Goal: Transaction & Acquisition: Purchase product/service

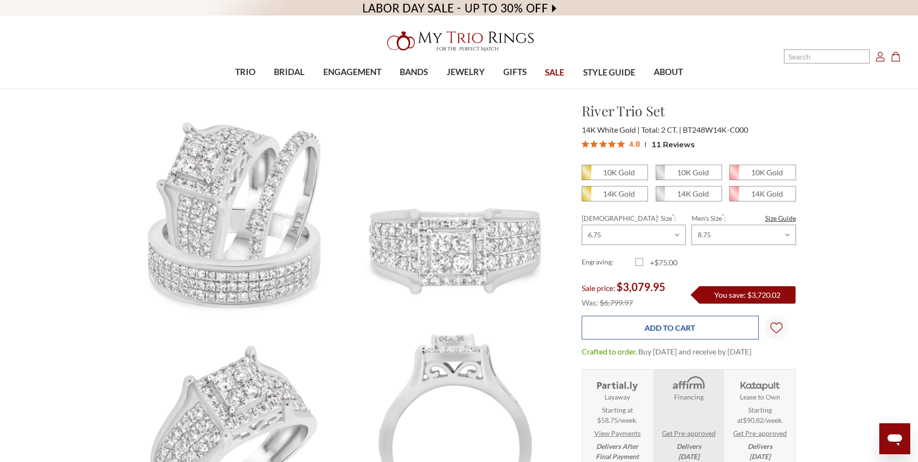
click at [647, 335] on input "Add to Cart" at bounding box center [670, 328] width 177 height 24
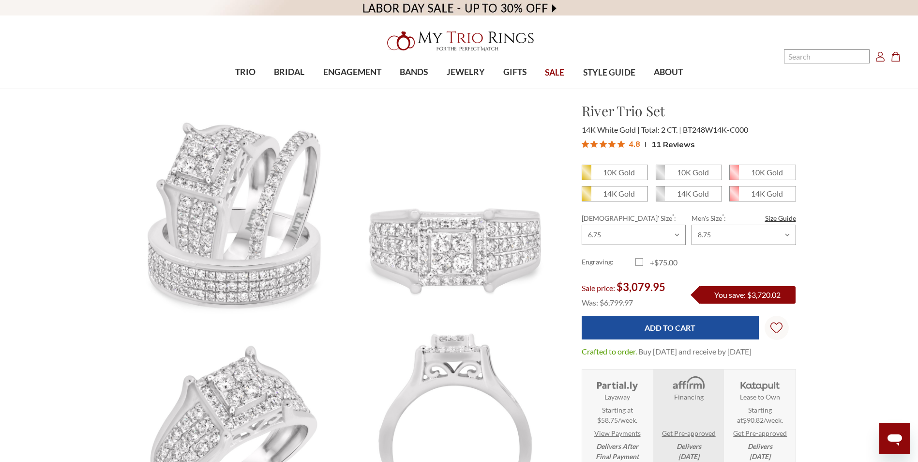
click at [580, 193] on div "10K Gold 10K Gold" at bounding box center [689, 316] width 230 height 303
click at [594, 170] on span "10K Gold" at bounding box center [614, 172] width 65 height 15
click at [586, 176] on input "10K Gold" at bounding box center [586, 176] width 0 height 0
radio input "true"
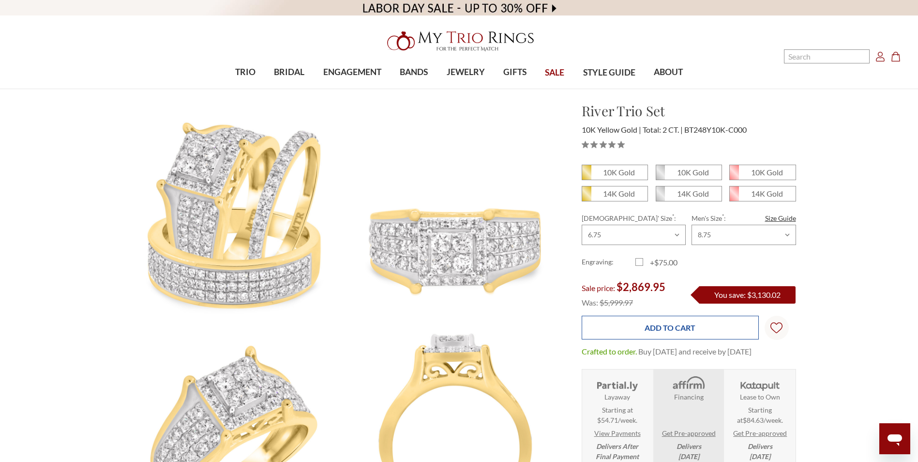
click at [631, 324] on input "Add to Cart" at bounding box center [670, 328] width 177 height 24
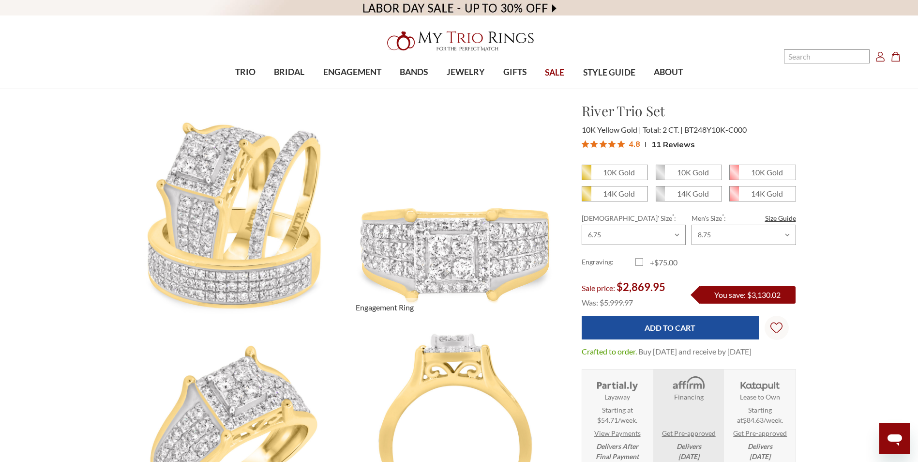
click at [550, 216] on img at bounding box center [455, 211] width 243 height 243
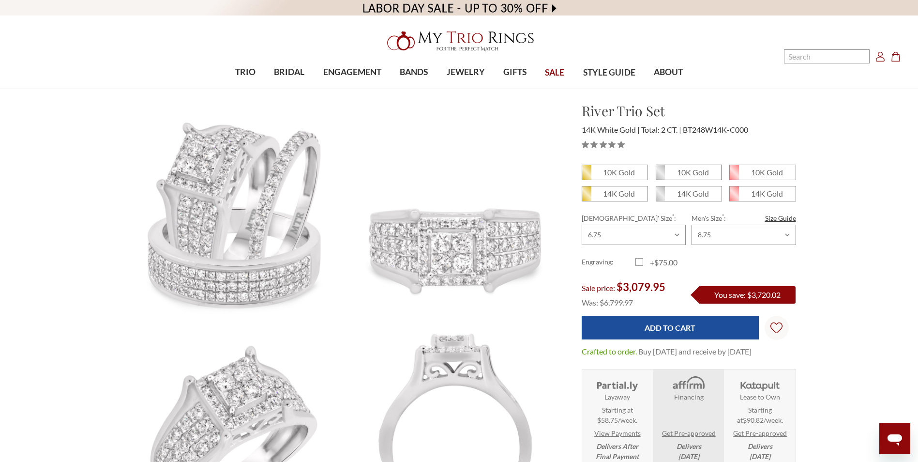
click at [696, 169] on em "10K Gold" at bounding box center [693, 172] width 32 height 9
click at [660, 176] on input "10K Gold" at bounding box center [660, 176] width 0 height 0
radio input "true"
click at [693, 193] on em "14K Gold" at bounding box center [693, 193] width 32 height 9
click at [660, 197] on input "14K Gold" at bounding box center [660, 197] width 0 height 0
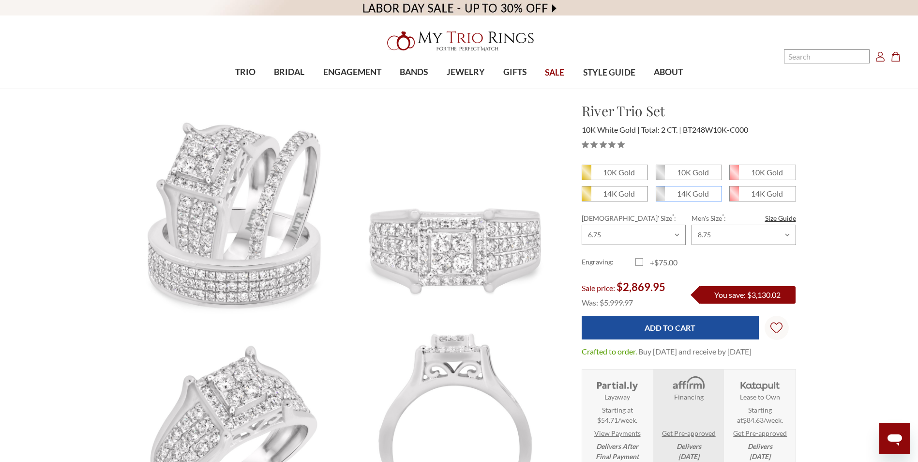
radio input "true"
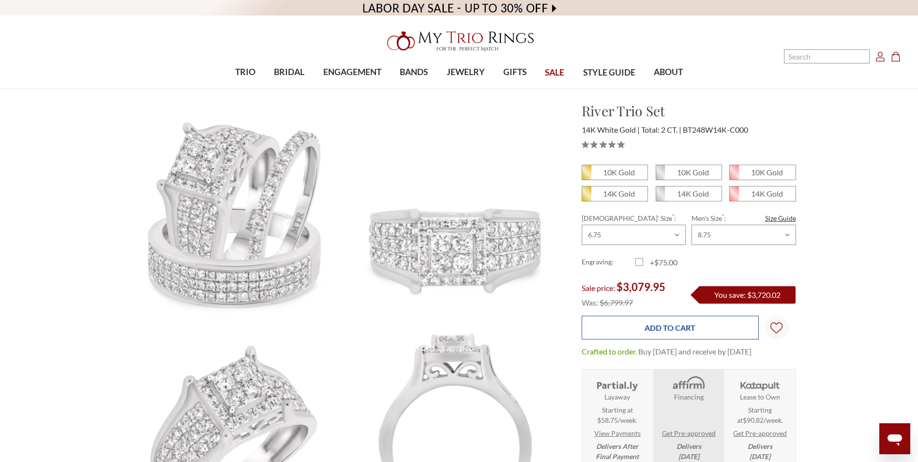
click at [671, 328] on input "Add to Cart" at bounding box center [670, 328] width 177 height 24
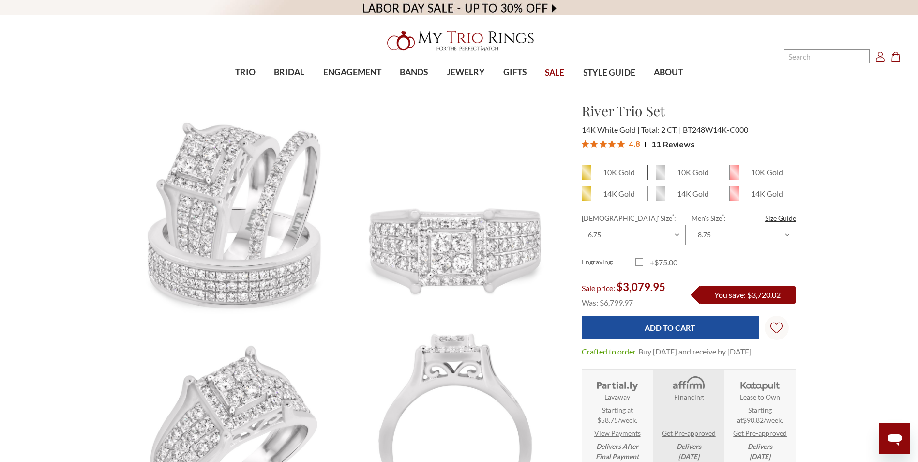
click at [607, 170] on em "10K Gold" at bounding box center [619, 172] width 32 height 9
click at [586, 176] on input "10K Gold" at bounding box center [586, 176] width 0 height 0
radio input "true"
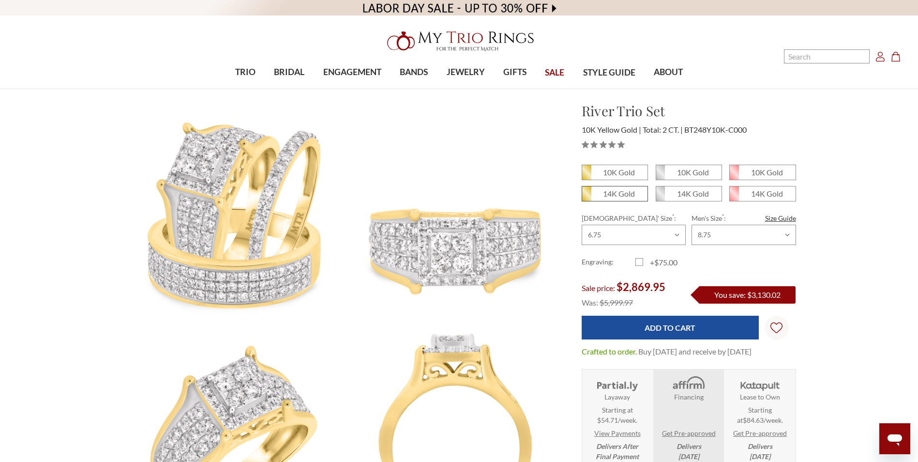
click at [608, 190] on em "14K Gold" at bounding box center [619, 193] width 32 height 9
click at [586, 197] on input "14K Gold" at bounding box center [586, 197] width 0 height 0
radio input "true"
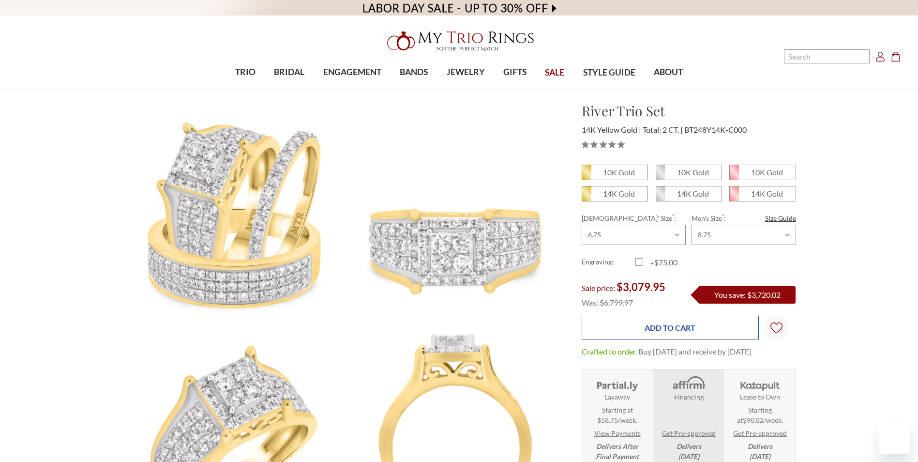
click at [663, 326] on input "Add to Cart" at bounding box center [670, 328] width 177 height 24
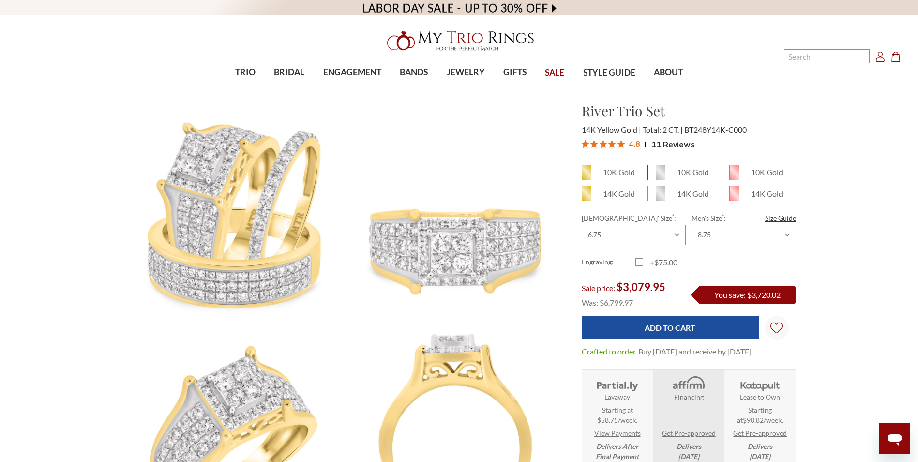
click at [589, 173] on icon at bounding box center [586, 172] width 9 height 15
click at [586, 176] on input "10K Gold" at bounding box center [586, 176] width 0 height 0
radio input "true"
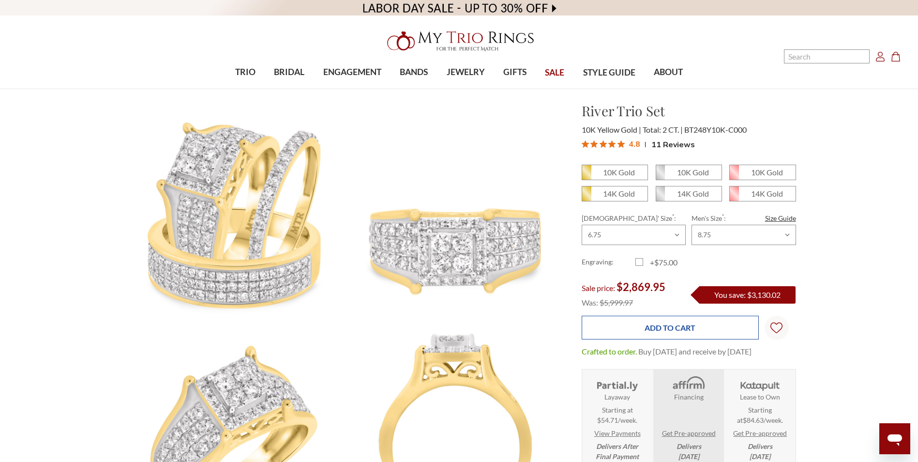
click at [635, 323] on input "Add to Cart" at bounding box center [670, 328] width 177 height 24
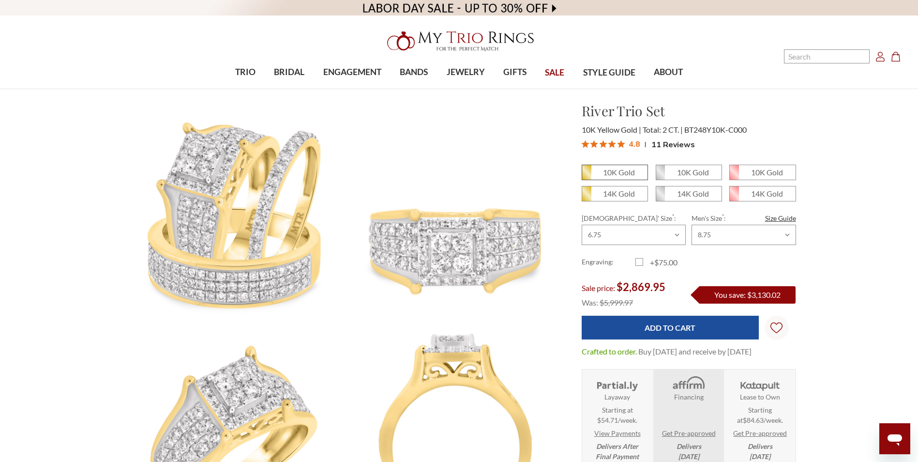
click at [590, 174] on icon at bounding box center [586, 172] width 9 height 15
click at [586, 176] on input "10K Gold" at bounding box center [586, 176] width 0 height 0
radio input "true"
click at [614, 171] on em "10K Gold" at bounding box center [619, 172] width 32 height 9
click at [586, 176] on input "10K Gold" at bounding box center [586, 176] width 0 height 0
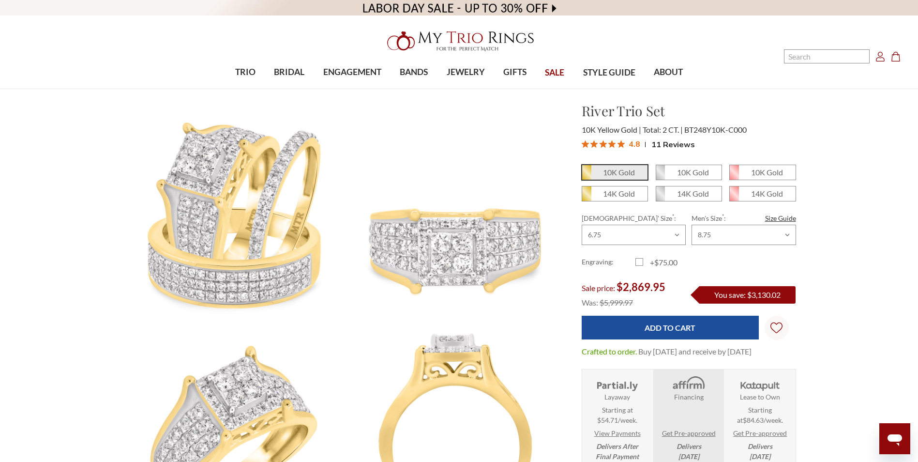
click at [614, 171] on em "10K Gold" at bounding box center [619, 172] width 32 height 9
click at [586, 176] on input "10K Gold" at bounding box center [586, 176] width 0 height 0
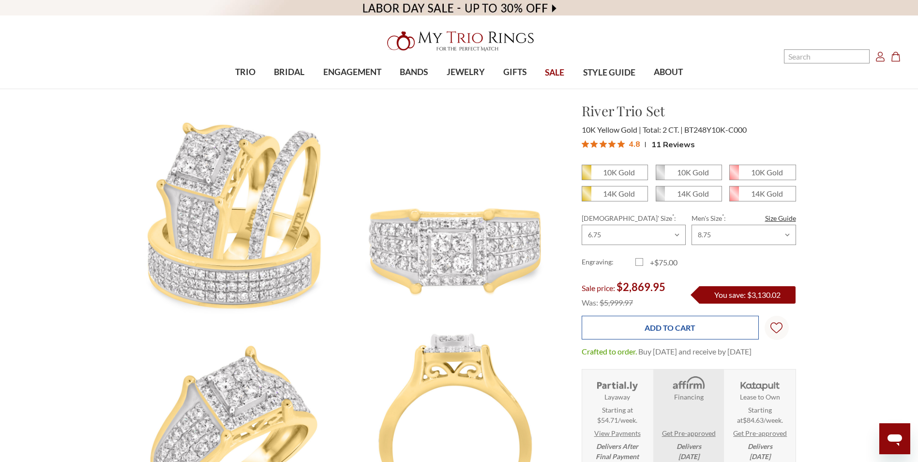
click at [638, 330] on input "Add to Cart" at bounding box center [670, 328] width 177 height 24
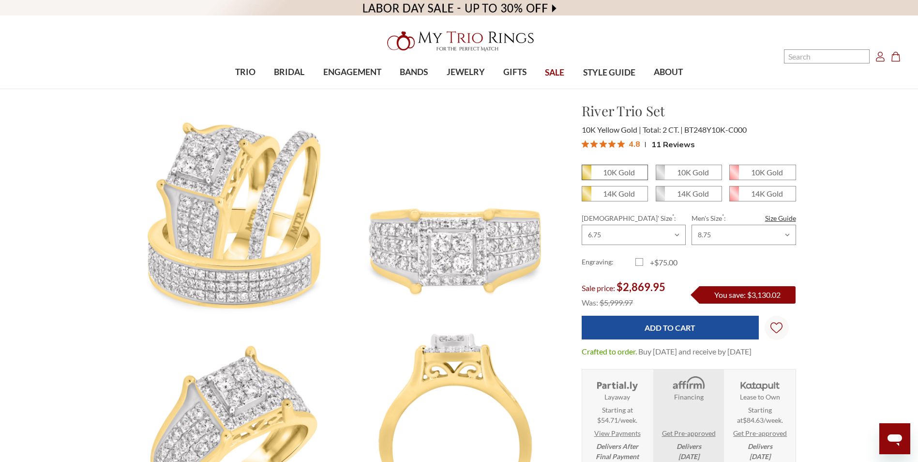
click at [589, 171] on icon at bounding box center [586, 172] width 9 height 15
click at [586, 176] on input "10K Gold" at bounding box center [586, 176] width 0 height 0
radio input "true"
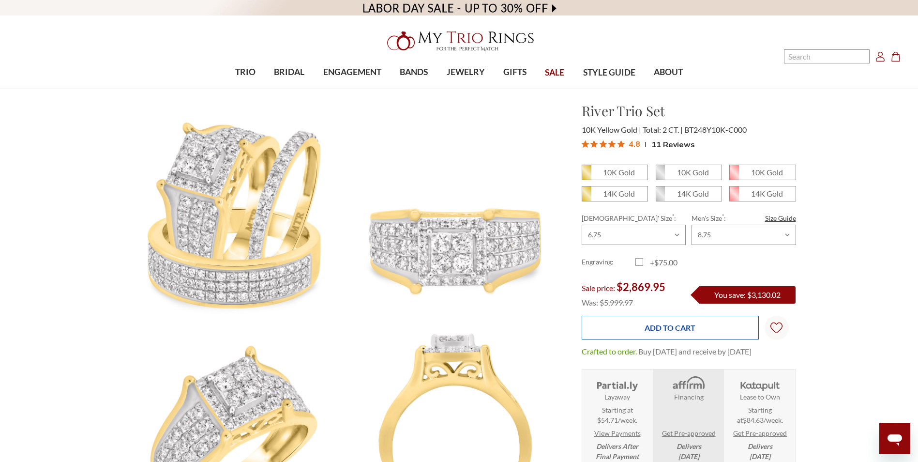
click at [614, 324] on input "Add to Cart" at bounding box center [670, 328] width 177 height 24
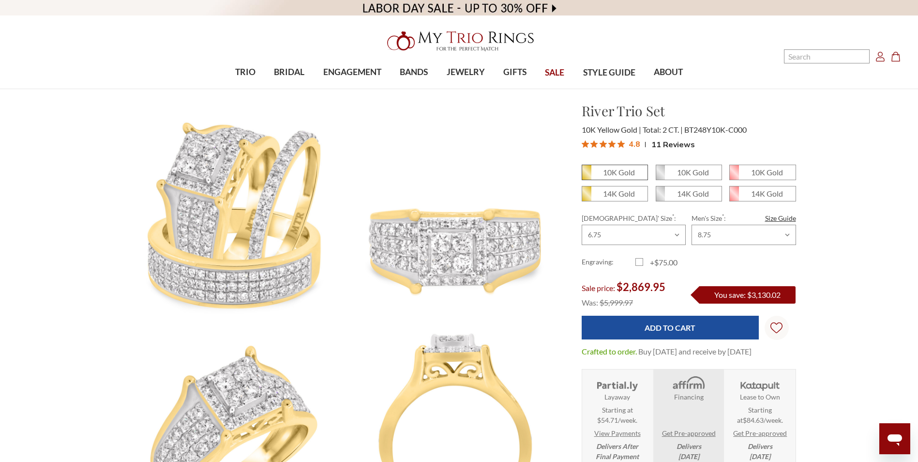
click at [614, 169] on em "10K Gold" at bounding box center [619, 172] width 32 height 9
click at [586, 176] on input "10K Gold" at bounding box center [586, 176] width 0 height 0
radio input "true"
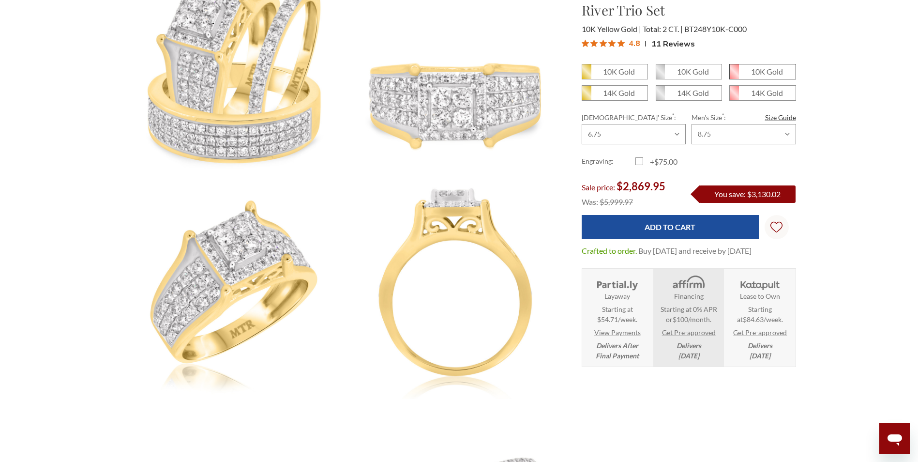
click at [766, 67] on em "10K Gold" at bounding box center [767, 71] width 32 height 9
click at [734, 75] on input "10K Gold" at bounding box center [733, 75] width 0 height 0
radio input "true"
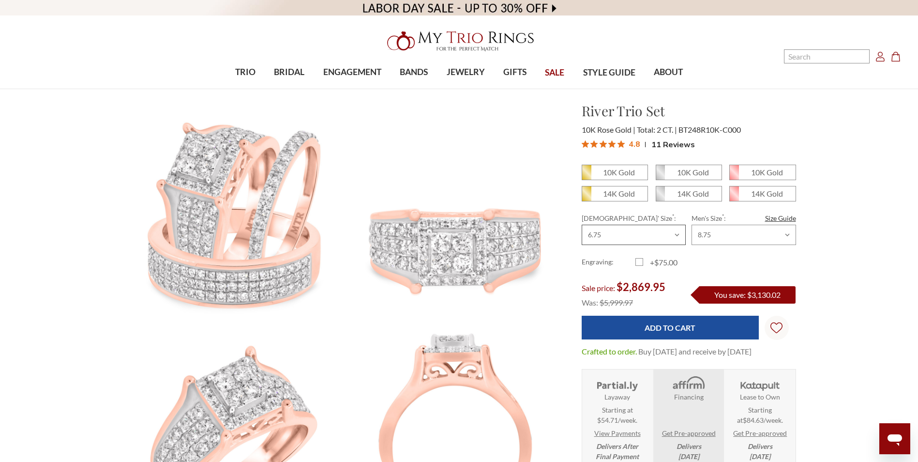
click at [673, 230] on select "Choose Size 3.00 3.25 3.50 3.75 4.00 4.25 4.50 4.75 5.00 5.25 5.50 5.75 6.00 6.…" at bounding box center [634, 235] width 104 height 20
click at [582, 225] on select "Choose Size 3.00 3.25 3.50 3.75 4.00 4.25 4.50 4.75 5.00 5.25 5.50 5.75 6.00 6.…" at bounding box center [634, 235] width 104 height 20
click at [765, 191] on em "14K Gold" at bounding box center [767, 193] width 32 height 9
click at [734, 197] on input "14K Gold" at bounding box center [733, 197] width 0 height 0
radio input "true"
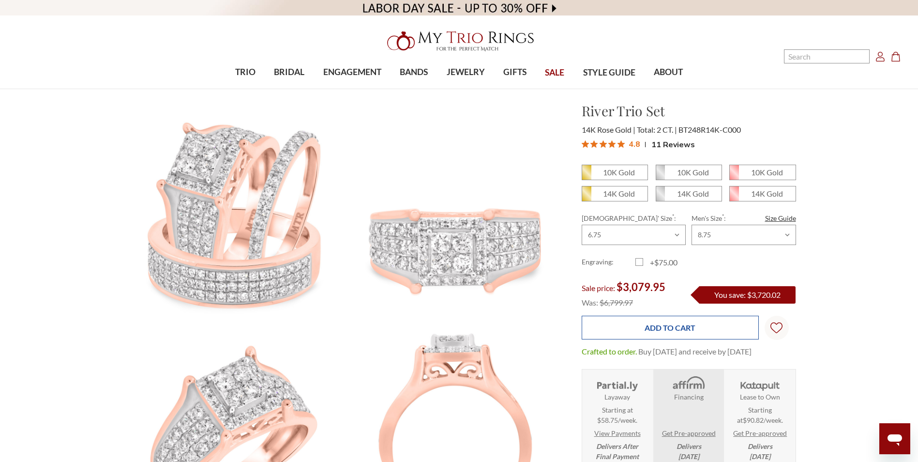
click at [645, 325] on input "Add to Cart" at bounding box center [670, 328] width 177 height 24
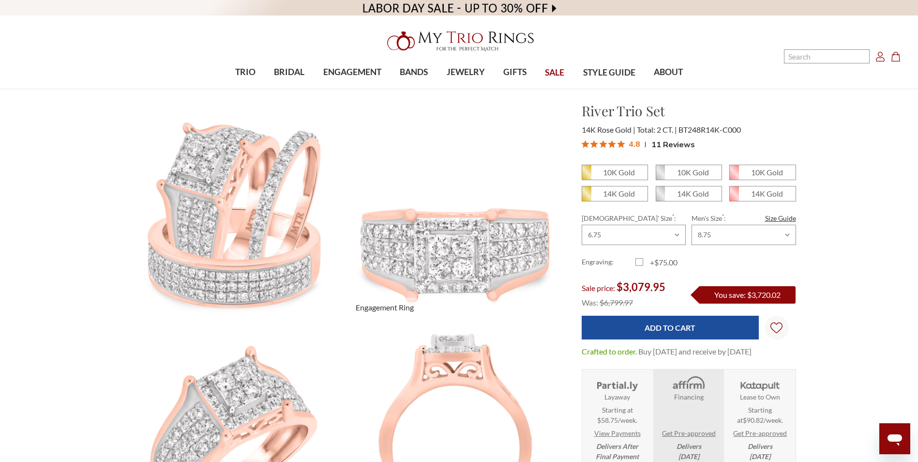
click at [525, 166] on img at bounding box center [455, 211] width 243 height 243
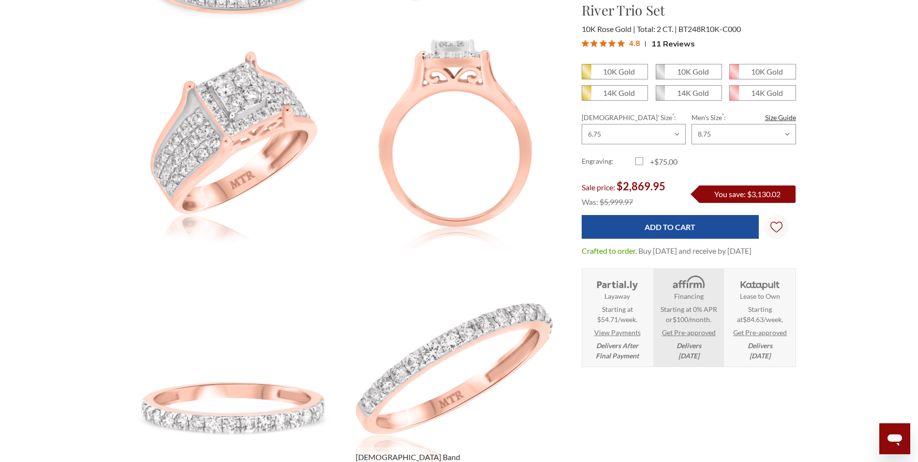
scroll to position [290, 0]
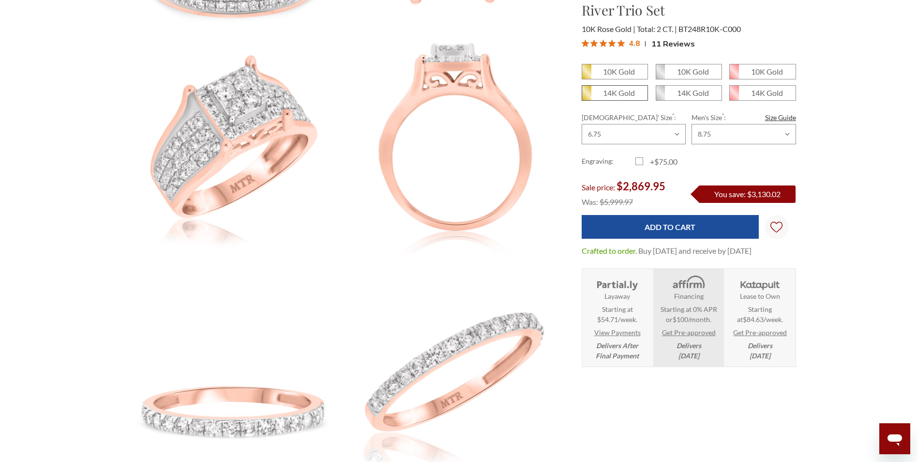
click at [591, 93] on icon at bounding box center [586, 93] width 9 height 15
click at [586, 96] on input "14K Gold" at bounding box center [586, 96] width 0 height 0
radio input "true"
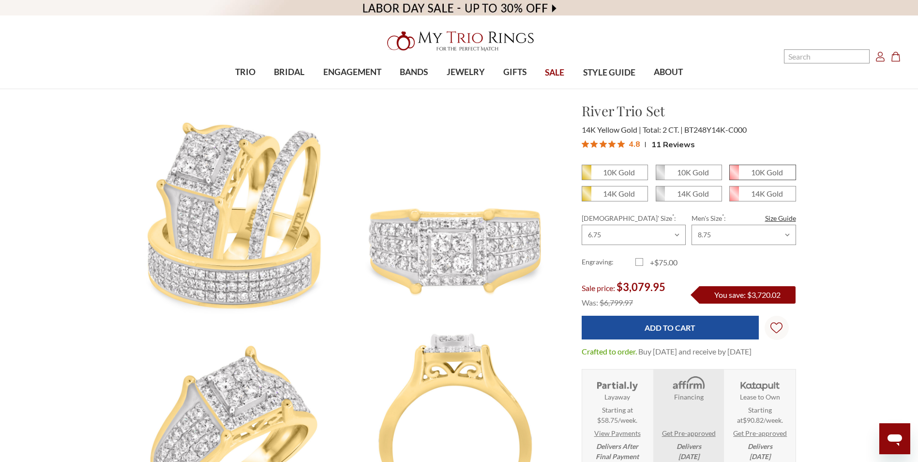
click at [757, 173] on em "10K Gold" at bounding box center [767, 172] width 32 height 9
click at [734, 176] on input "10K Gold" at bounding box center [733, 176] width 0 height 0
radio input "true"
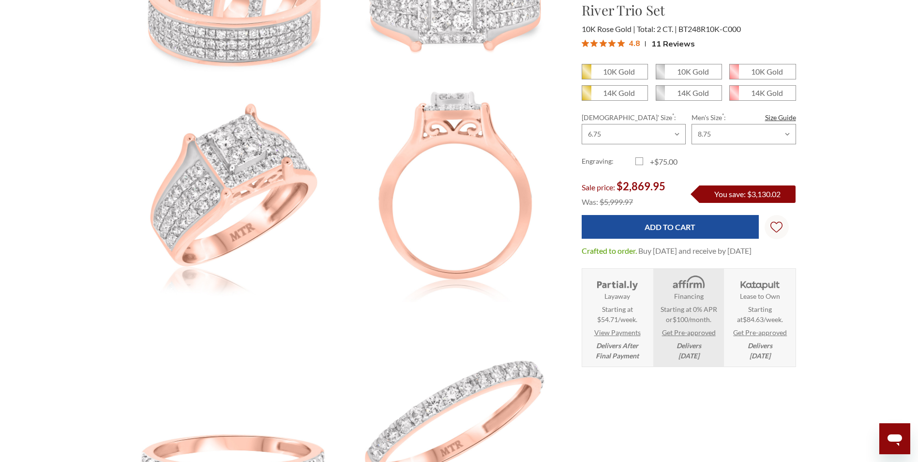
click at [684, 315] on div "Financing Starting at 0% APR or $100 /month. Check your purchasing power Get Pr…" at bounding box center [688, 318] width 64 height 86
click at [614, 337] on link "View Payments" at bounding box center [618, 332] width 46 height 10
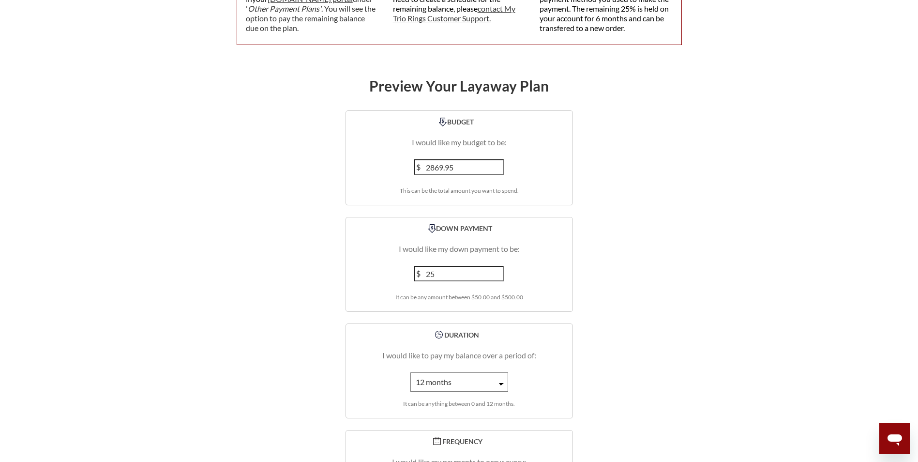
scroll to position [1307, 0]
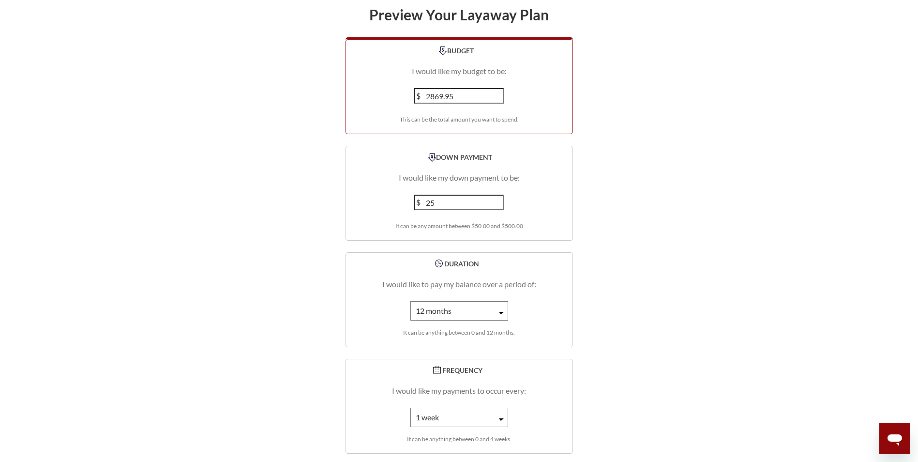
click at [476, 88] on input "2869.95" at bounding box center [459, 95] width 90 height 15
click at [499, 88] on input "2870" at bounding box center [459, 95] width 90 height 15
click at [499, 88] on input "2871" at bounding box center [459, 95] width 90 height 15
click at [499, 88] on input "2872" at bounding box center [459, 95] width 90 height 15
click at [499, 88] on input "2873" at bounding box center [459, 95] width 90 height 15
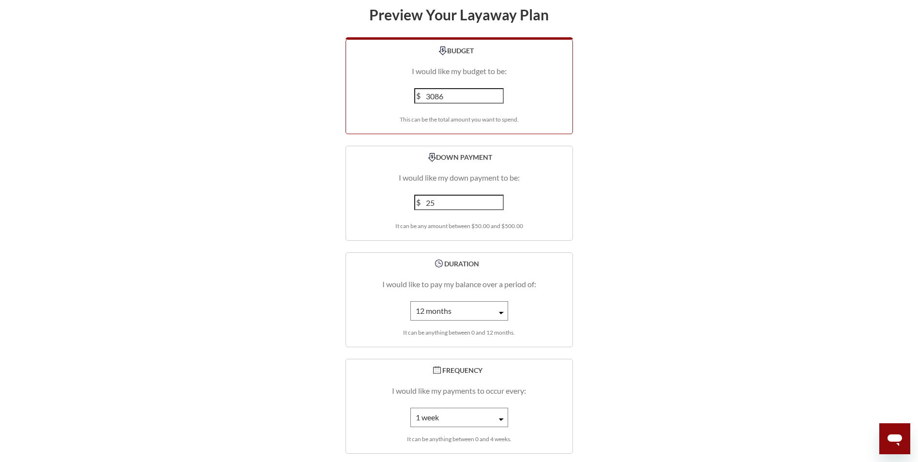
click at [499, 88] on input "3086" at bounding box center [459, 95] width 90 height 15
click at [497, 88] on input "3087" at bounding box center [459, 95] width 90 height 15
click at [497, 88] on input "3088" at bounding box center [459, 95] width 90 height 15
click at [497, 88] on input "3089" at bounding box center [459, 95] width 90 height 15
type input "3090"
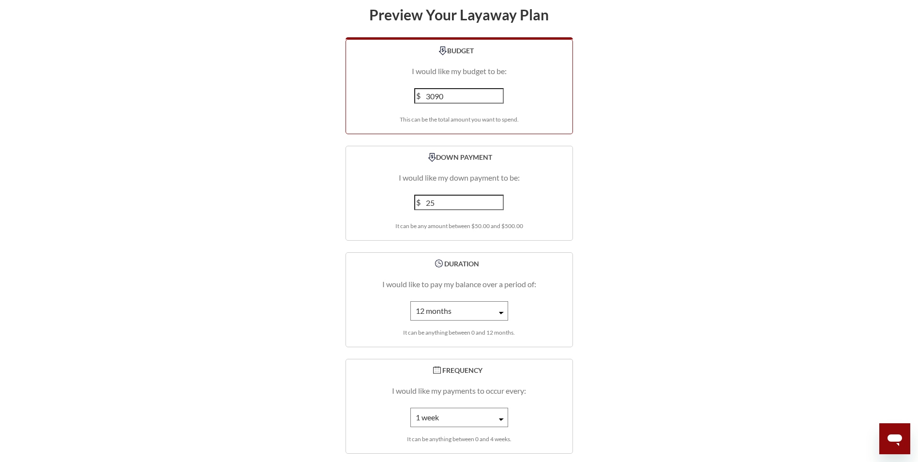
click at [497, 88] on input "3090" at bounding box center [459, 95] width 90 height 15
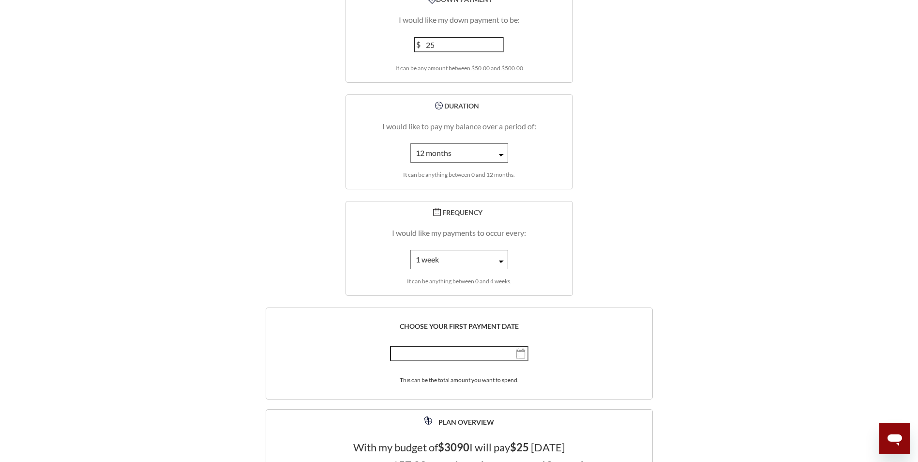
scroll to position [1501, 0]
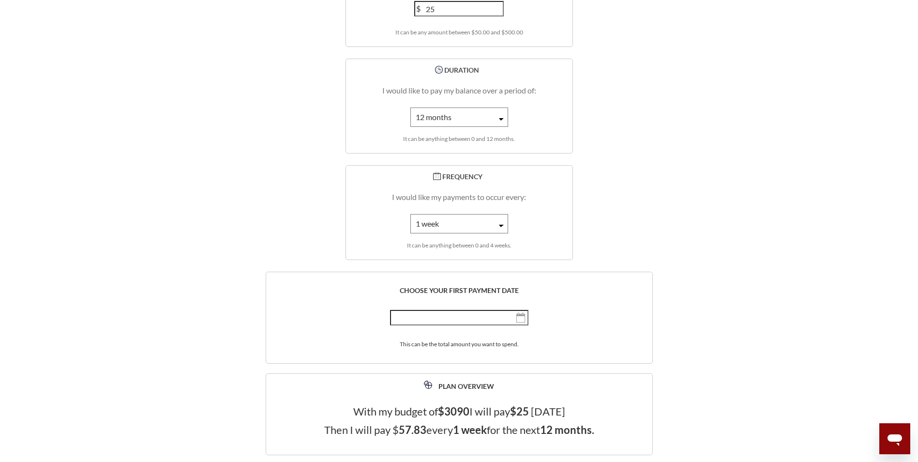
click at [503, 225] on icon at bounding box center [501, 226] width 5 height 2
click at [498, 214] on select "1 week 2 weeks 3 weeks 4 weeks" at bounding box center [460, 223] width 98 height 19
select select "2"
click at [411, 214] on select "1 week 2 weeks 3 weeks 4 weeks" at bounding box center [460, 223] width 98 height 19
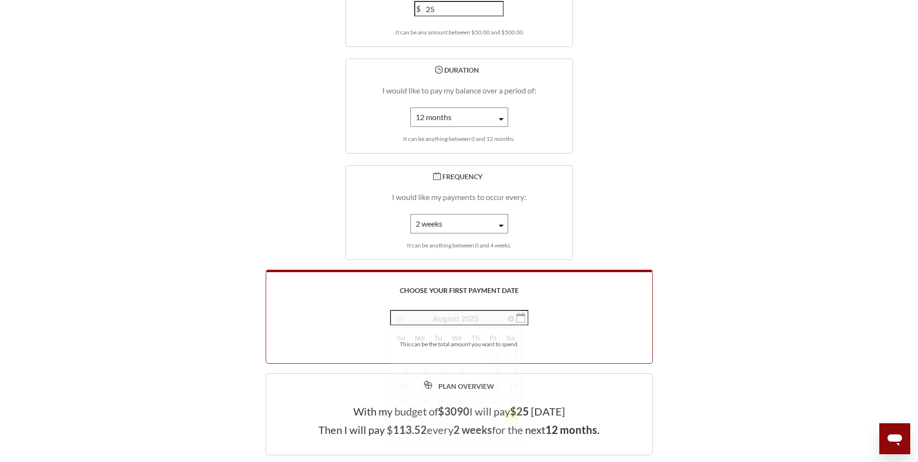
click at [482, 310] on input "text" at bounding box center [459, 317] width 138 height 15
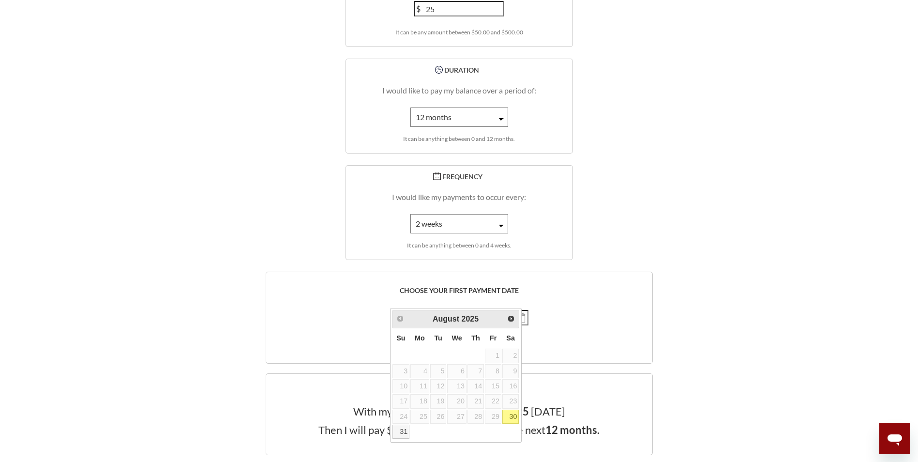
click at [510, 418] on link "30" at bounding box center [511, 417] width 16 height 14
type input "August 30, th 2025"
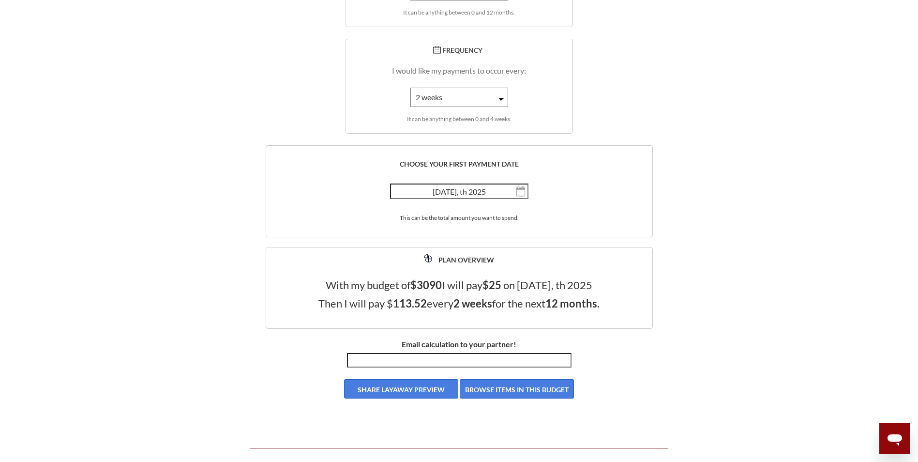
scroll to position [1694, 0]
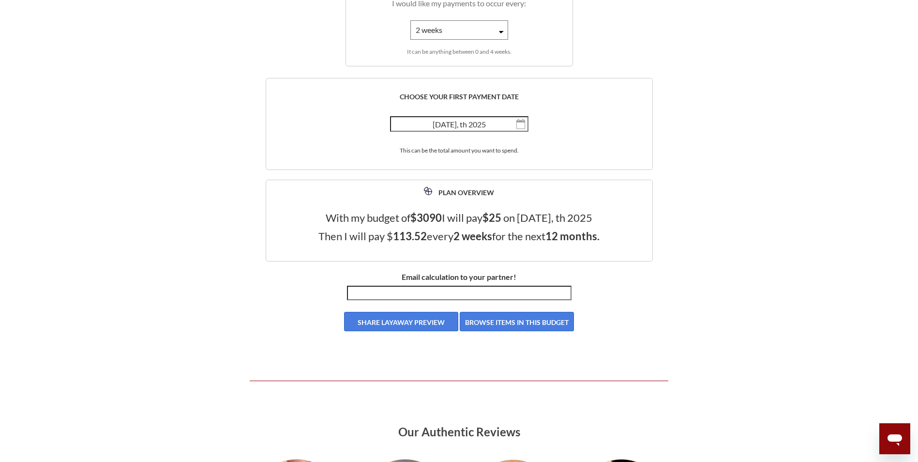
click at [443, 286] on input "Email calculation to your partner!" at bounding box center [459, 293] width 225 height 15
type input "[EMAIL_ADDRESS][DOMAIN_NAME]"
click at [505, 312] on button "BROWSE ITEMS IN THIS BUDGET" at bounding box center [517, 321] width 114 height 19
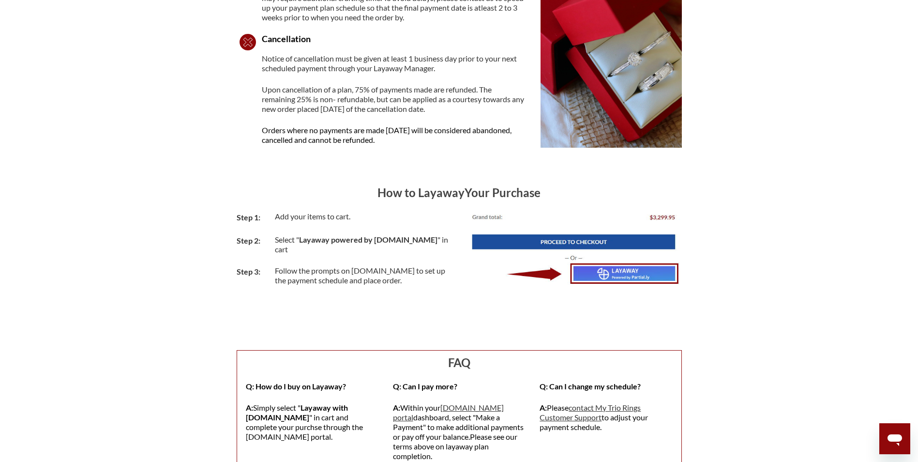
scroll to position [678, 0]
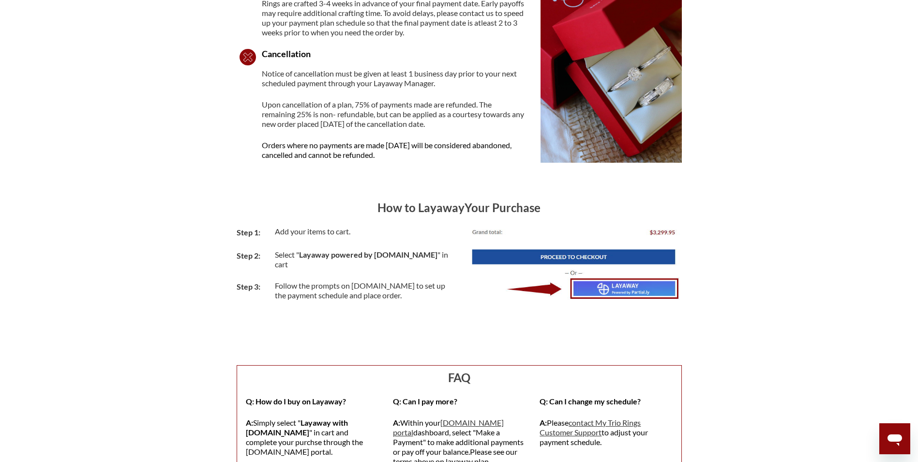
click at [299, 235] on p "Add your items to cart." at bounding box center [363, 232] width 177 height 10
click at [490, 259] on img at bounding box center [574, 263] width 215 height 73
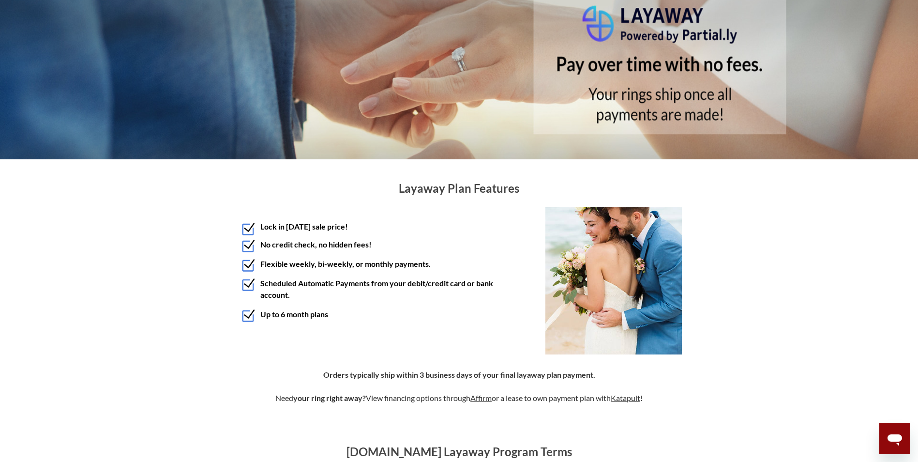
scroll to position [0, 0]
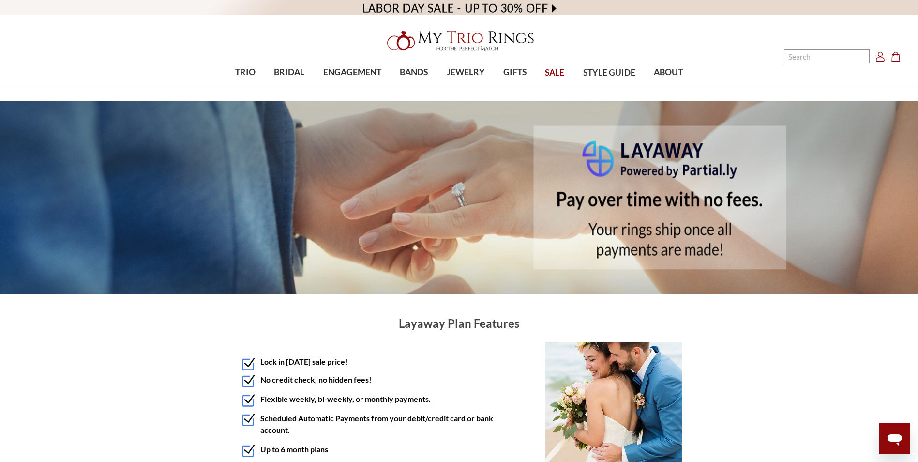
click at [687, 176] on img at bounding box center [459, 198] width 918 height 194
click at [632, 198] on img at bounding box center [459, 198] width 918 height 194
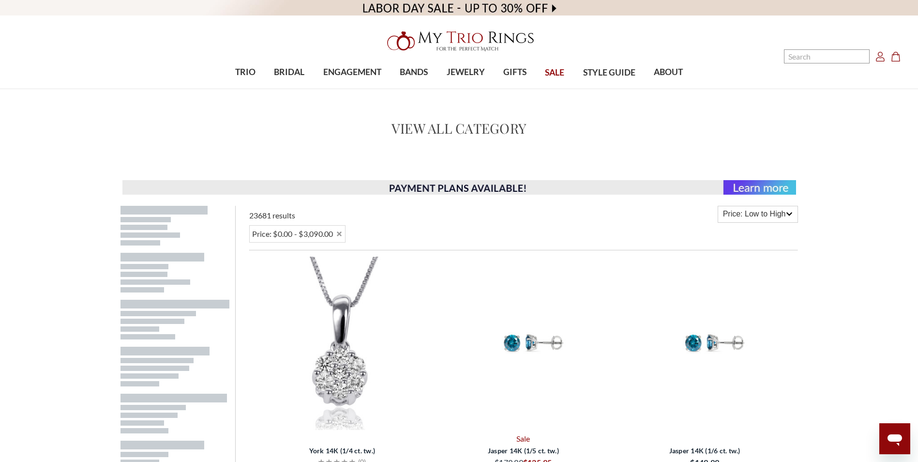
scroll to position [97, 0]
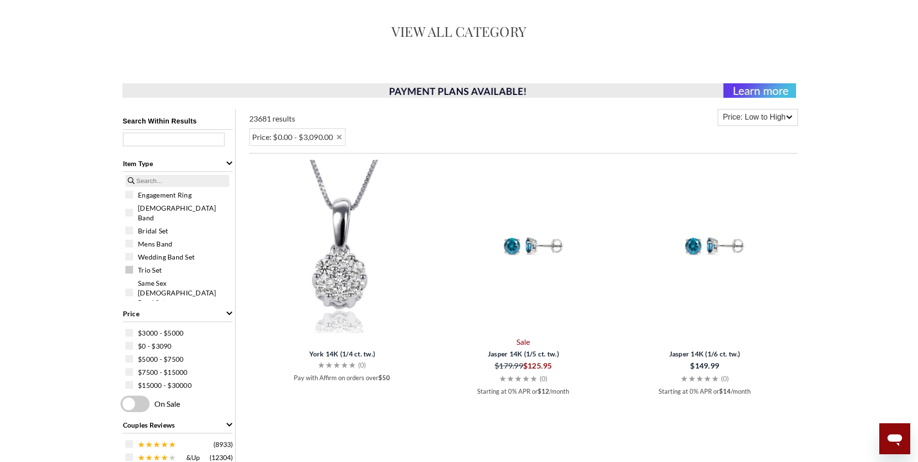
click at [152, 265] on span "Trio Set" at bounding box center [150, 270] width 24 height 10
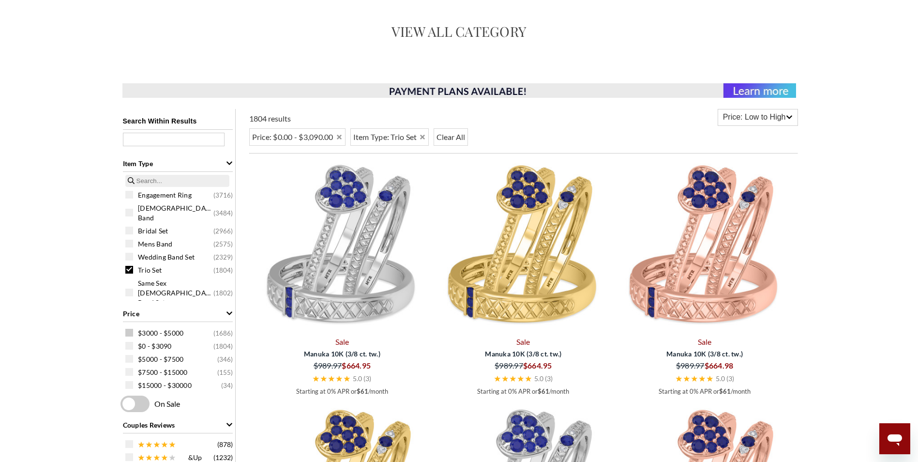
click at [130, 334] on span at bounding box center [129, 333] width 8 height 8
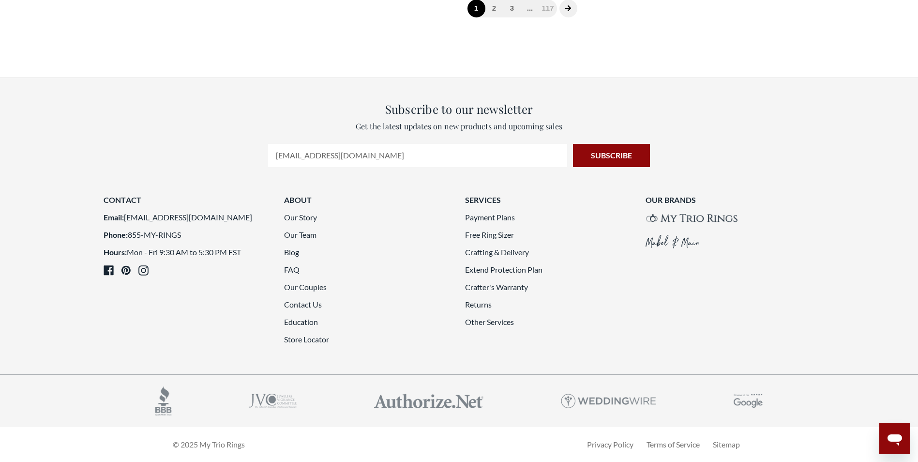
scroll to position [2469, 0]
click at [501, 17] on link "2" at bounding box center [495, 9] width 18 height 18
click at [517, 17] on link "3" at bounding box center [515, 9] width 18 height 18
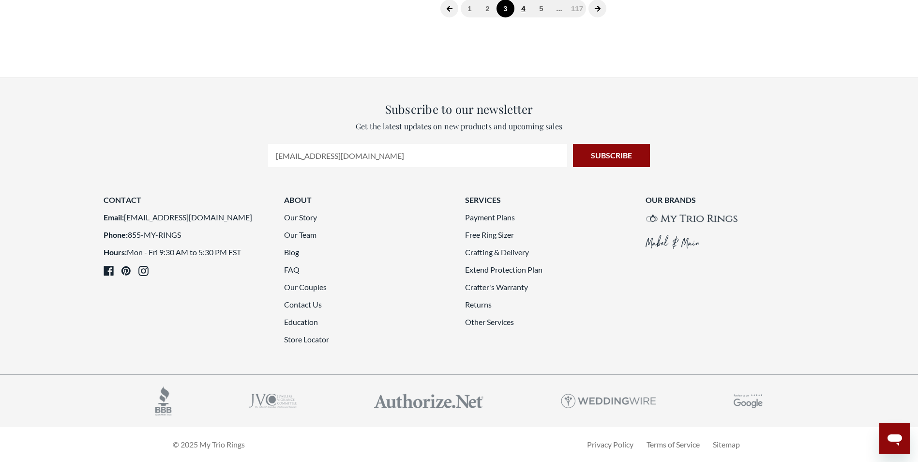
click at [524, 17] on link "4" at bounding box center [524, 9] width 18 height 18
click at [604, 12] on icon "next page" at bounding box center [606, 8] width 7 height 7
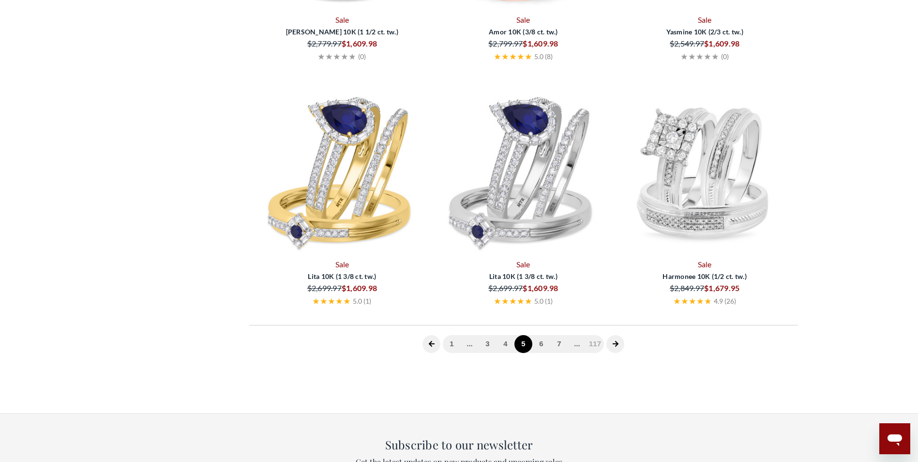
scroll to position [195, 0]
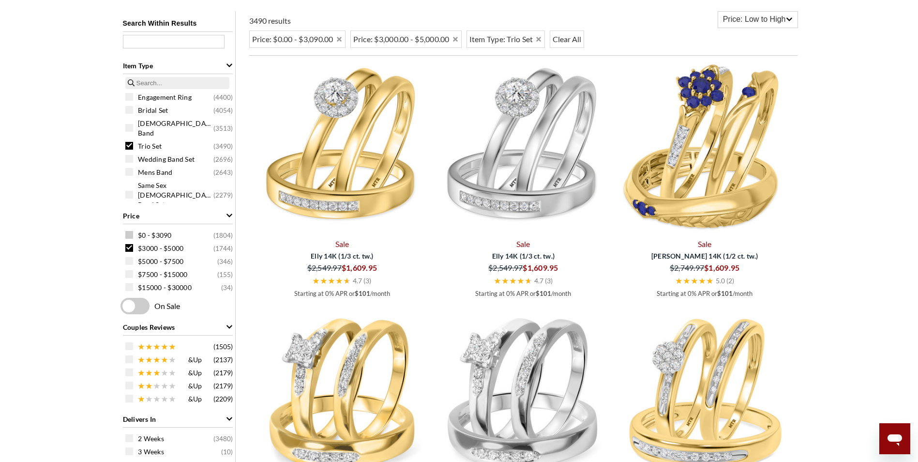
click at [132, 237] on span at bounding box center [129, 235] width 8 height 8
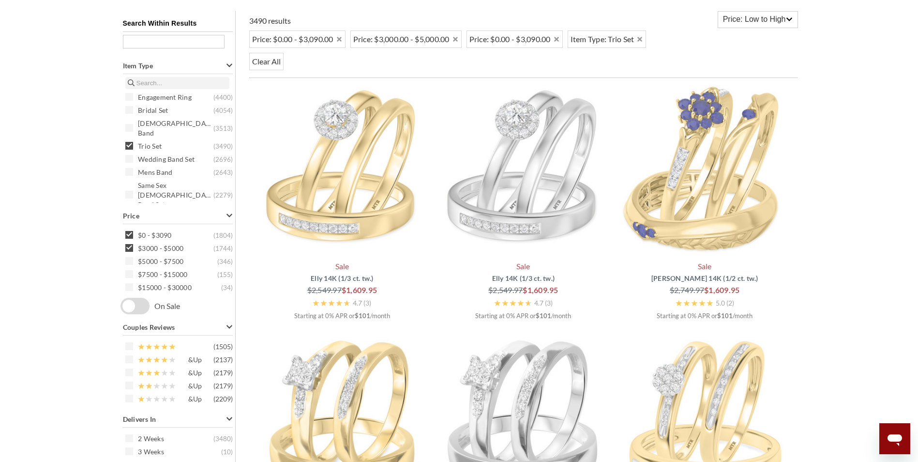
click at [130, 247] on div "Search Within Results Item Type Engagement Ring ( 4400 ) Bridal Set ( 4054 ) La…" at bounding box center [178, 440] width 115 height 859
click at [127, 248] on div "Search Within Results Item Type Engagement Ring ( 4400 ) Bridal Set ( 4054 ) La…" at bounding box center [178, 440] width 115 height 859
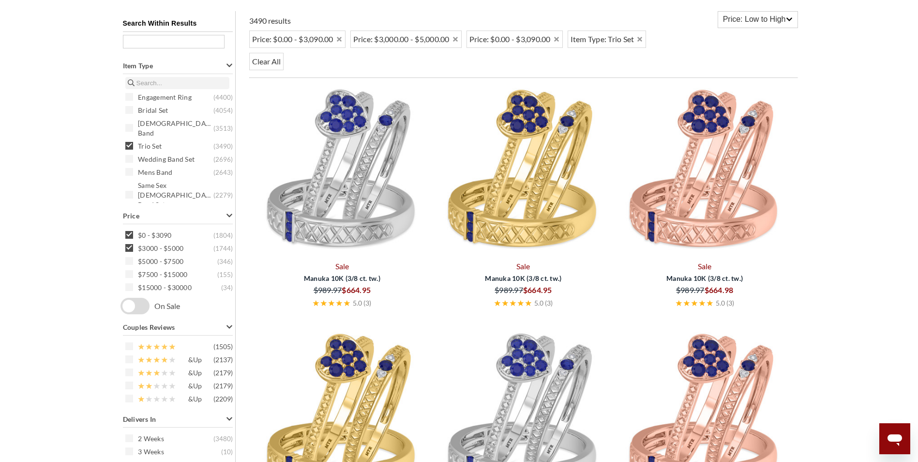
click at [127, 248] on div "Search Within Results Item Type Engagement Ring ( 4400 ) Bridal Set ( 4054 ) La…" at bounding box center [178, 440] width 115 height 859
click at [130, 248] on div "Search Within Results Item Type Engagement Ring ( 4400 ) Bridal Set ( 4054 ) La…" at bounding box center [178, 440] width 115 height 859
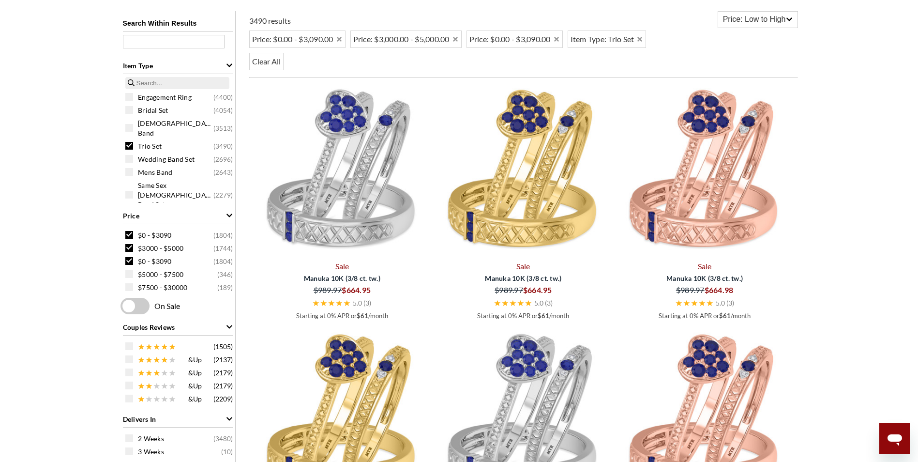
click at [126, 247] on div "Search Within Results Item Type Engagement Ring ( 4400 ) Bridal Set ( 4054 ) La…" at bounding box center [178, 440] width 115 height 859
click at [126, 247] on span at bounding box center [129, 248] width 8 height 8
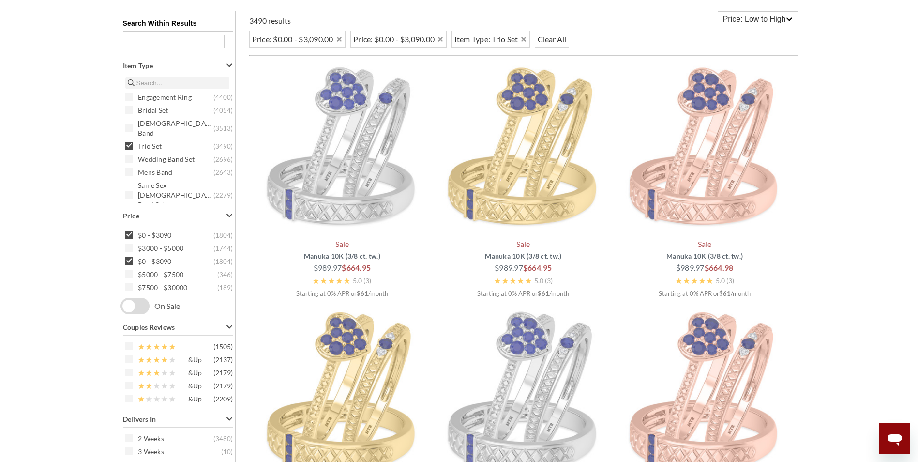
click at [125, 261] on div "Search Within Results Item Type Engagement Ring ( 4400 ) Bridal Set ( 4054 ) La…" at bounding box center [178, 440] width 115 height 859
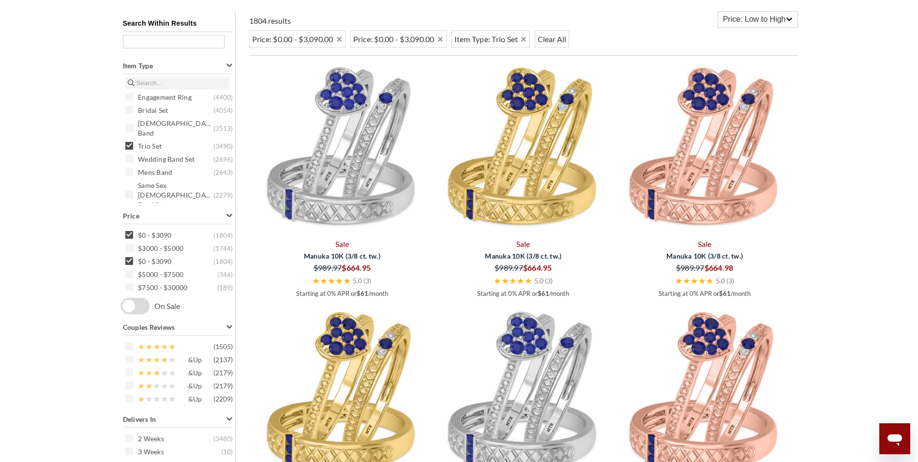
click at [130, 262] on div "Search Within Results Item Type Engagement Ring ( 4400 ) Bridal Set ( 4054 ) La…" at bounding box center [178, 440] width 115 height 859
click at [129, 305] on div "Search Within Results Item Type Engagement Ring ( 4400 ) Bridal Set ( 4054 ) La…" at bounding box center [178, 440] width 115 height 859
click at [128, 305] on div "Search Within Results Item Type Engagement Ring ( 4400 ) Bridal Set ( 4054 ) La…" at bounding box center [178, 440] width 115 height 859
click at [127, 305] on div "Search Within Results Item Type Engagement Ring ( 4400 ) Bridal Set ( 4054 ) La…" at bounding box center [178, 440] width 115 height 859
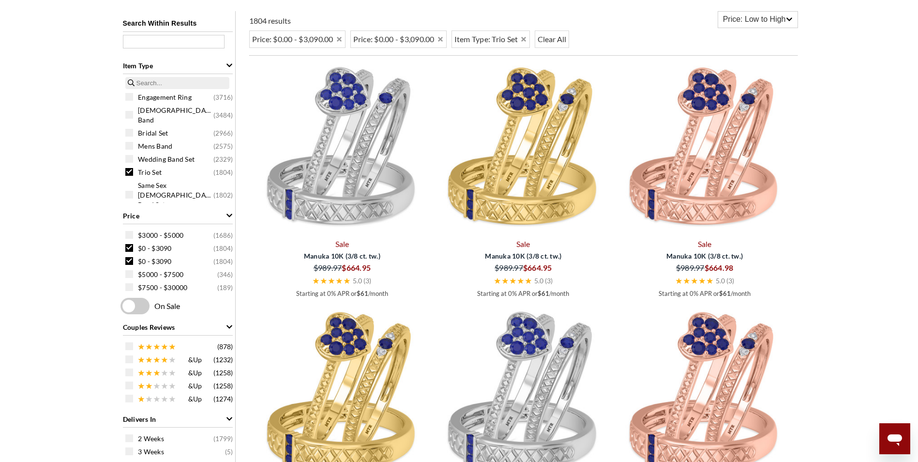
click at [127, 305] on span at bounding box center [135, 306] width 29 height 16
click at [122, 306] on input "checkbox" at bounding box center [122, 306] width 0 height 0
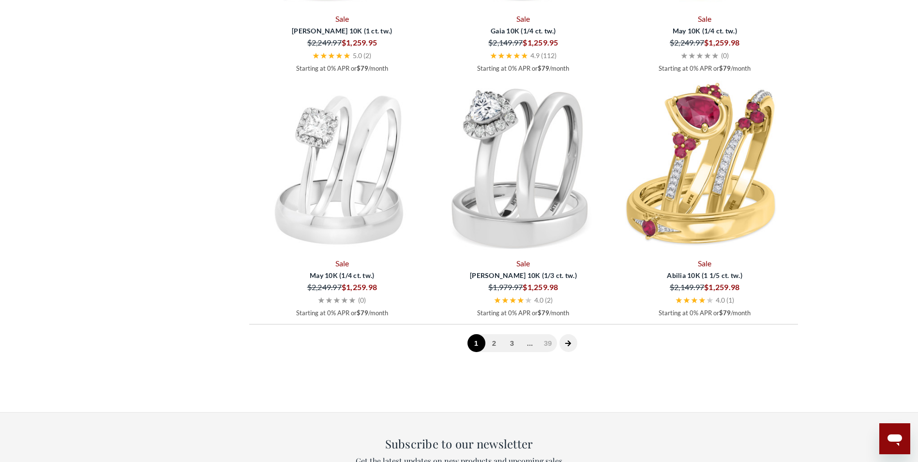
scroll to position [2615, 0]
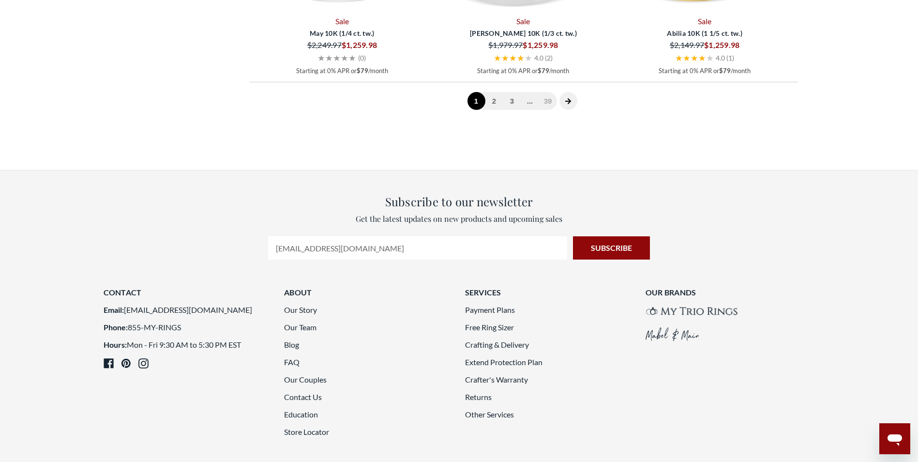
click at [570, 96] on span at bounding box center [569, 101] width 18 height 18
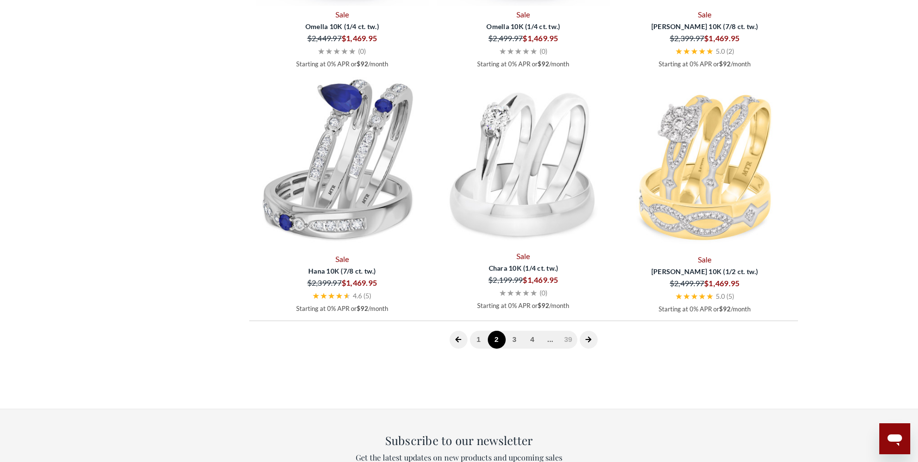
scroll to position [2470, 0]
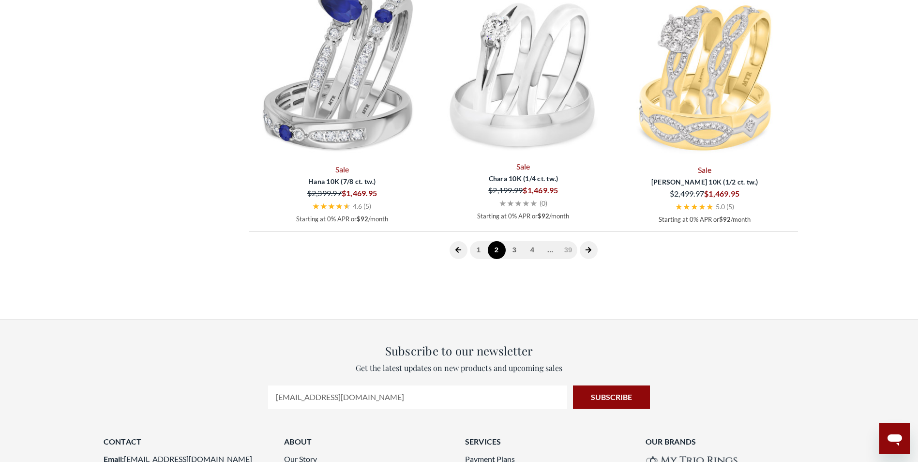
click at [587, 248] on icon "next page" at bounding box center [588, 249] width 7 height 7
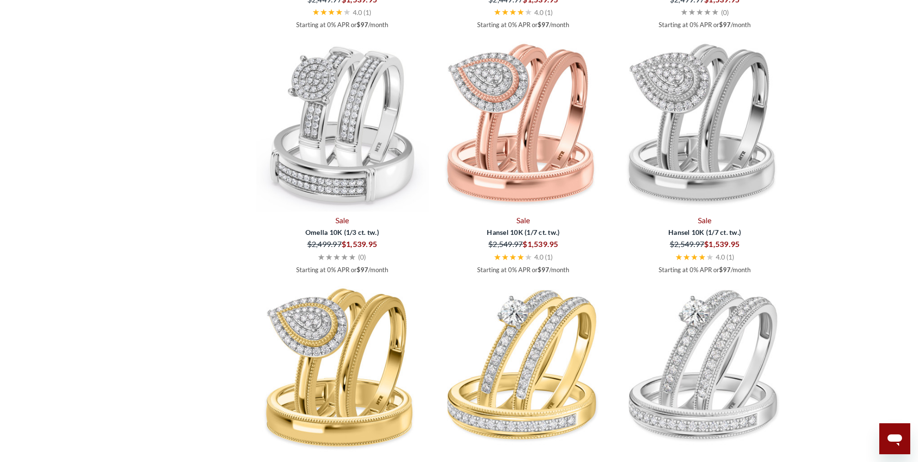
scroll to position [2470, 0]
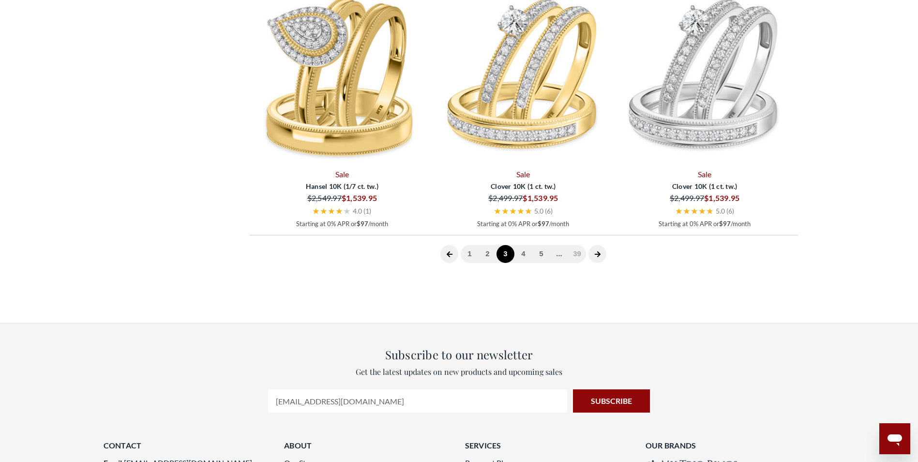
click at [596, 255] on icon "next page" at bounding box center [598, 254] width 7 height 7
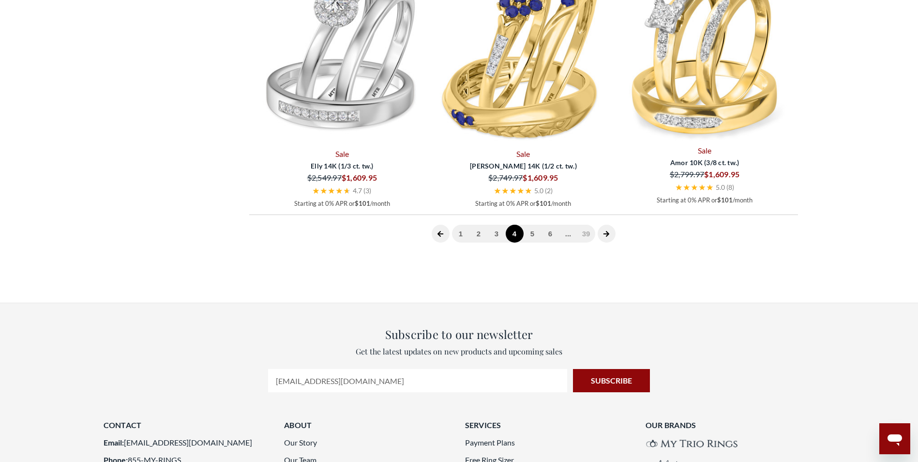
scroll to position [2615, 0]
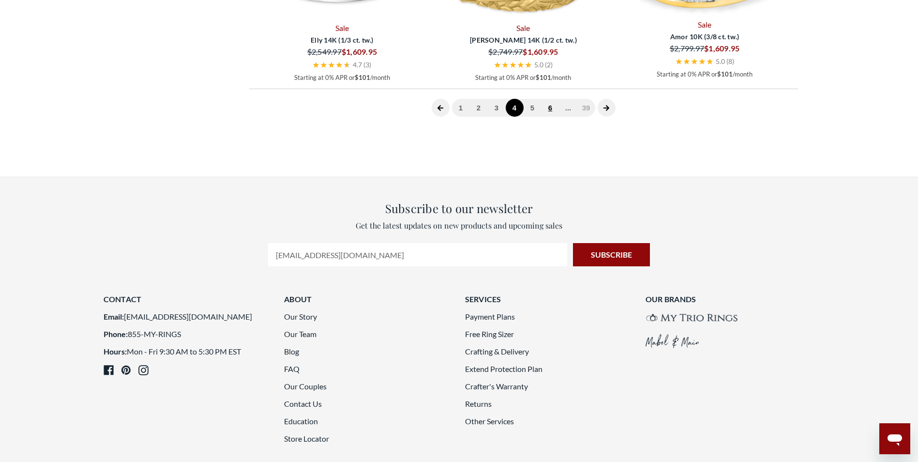
click at [549, 111] on link "6" at bounding box center [551, 108] width 18 height 18
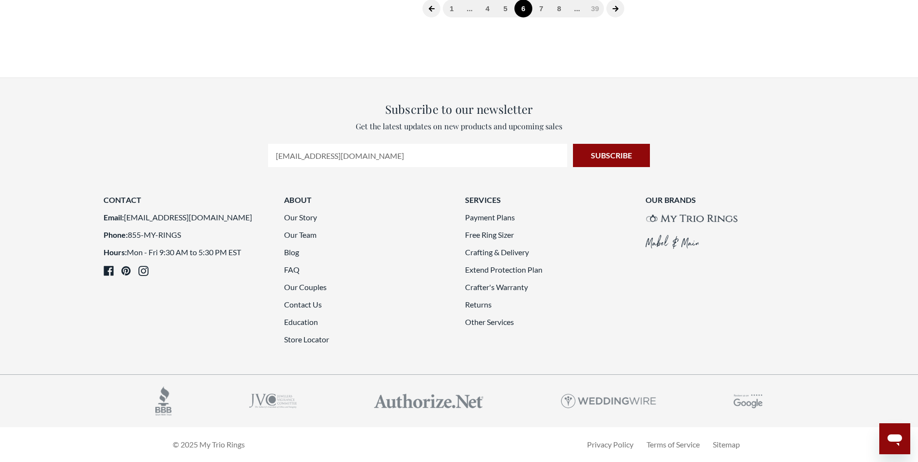
scroll to position [2567, 0]
click at [595, 17] on span "1 ... 4 5 6 7 8 ... 39" at bounding box center [523, 9] width 161 height 18
click at [563, 17] on link "8" at bounding box center [559, 9] width 18 height 18
click at [561, 17] on link "10" at bounding box center [559, 9] width 18 height 18
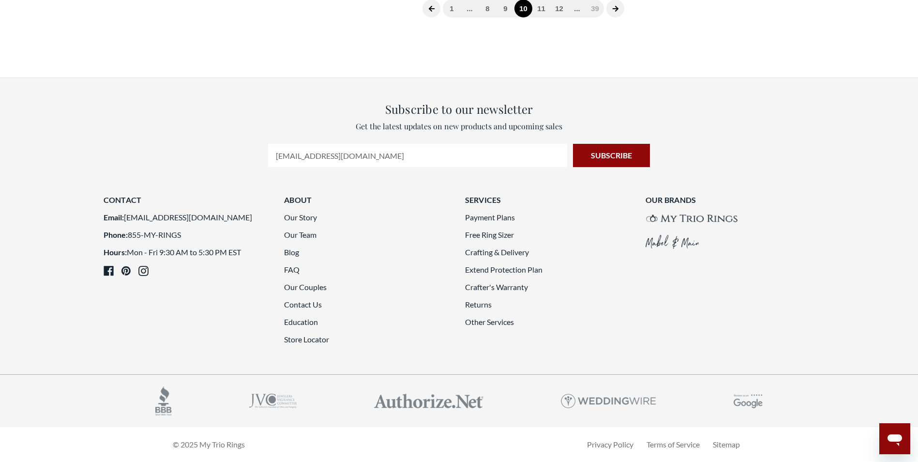
scroll to position [2470, 0]
click at [562, 17] on link "12" at bounding box center [559, 9] width 18 height 18
click at [575, 17] on span "..." at bounding box center [577, 9] width 18 height 18
click at [561, 17] on link "14" at bounding box center [559, 9] width 18 height 18
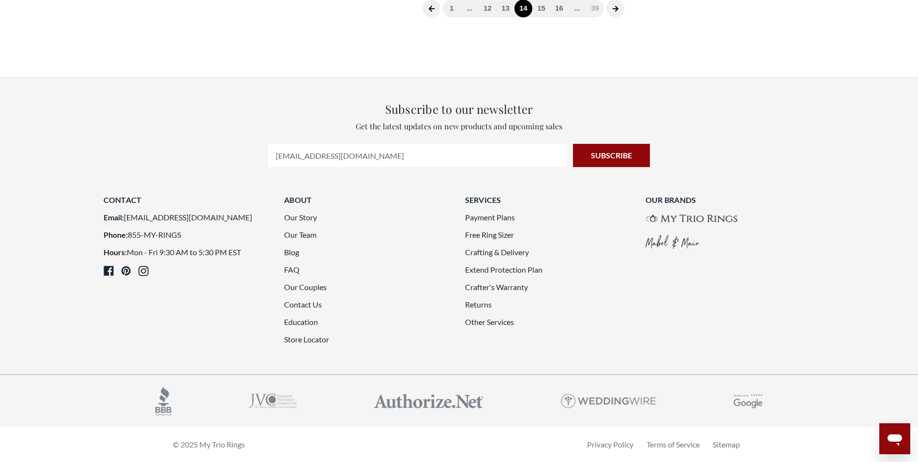
scroll to position [2470, 0]
click at [561, 17] on link "16" at bounding box center [559, 9] width 18 height 18
click at [562, 17] on link "18" at bounding box center [559, 9] width 18 height 18
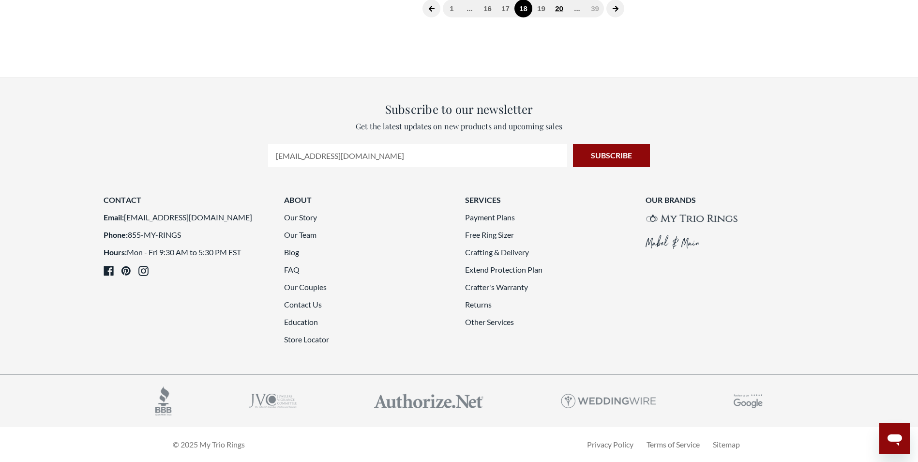
click at [562, 17] on link "20" at bounding box center [559, 9] width 18 height 18
click at [565, 17] on link "22" at bounding box center [559, 9] width 18 height 18
click at [556, 17] on link "24" at bounding box center [559, 9] width 18 height 18
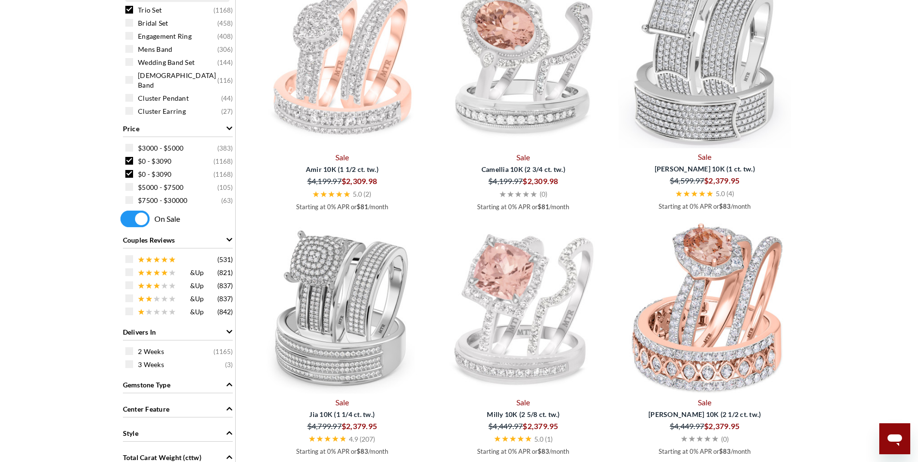
scroll to position [291, 0]
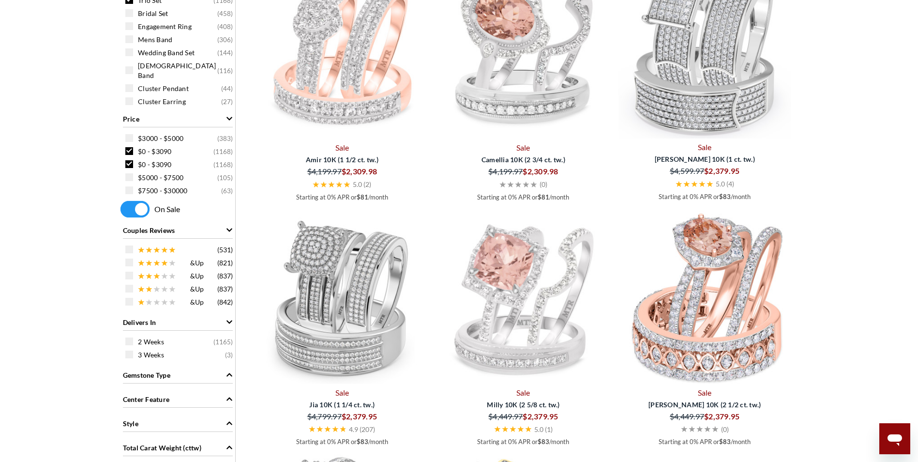
click at [704, 144] on link "Sale" at bounding box center [705, 147] width 174 height 12
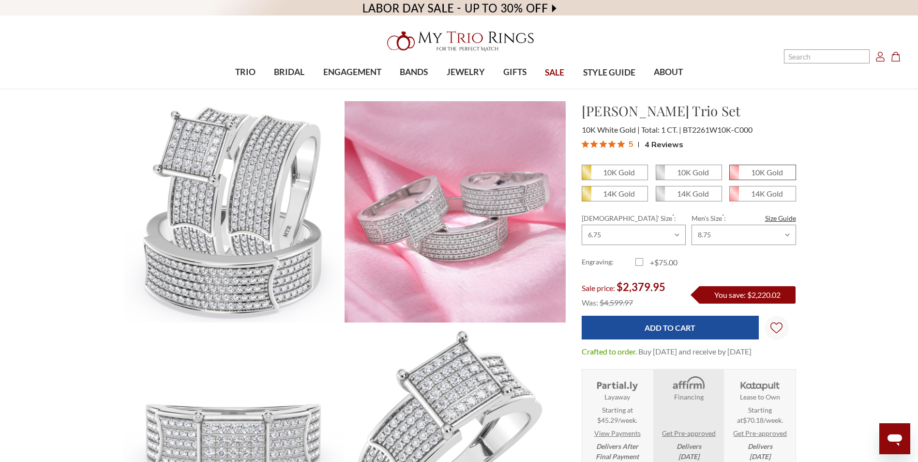
click at [739, 171] on icon at bounding box center [734, 172] width 9 height 15
click at [734, 176] on input "10K Gold" at bounding box center [733, 176] width 0 height 0
radio input "true"
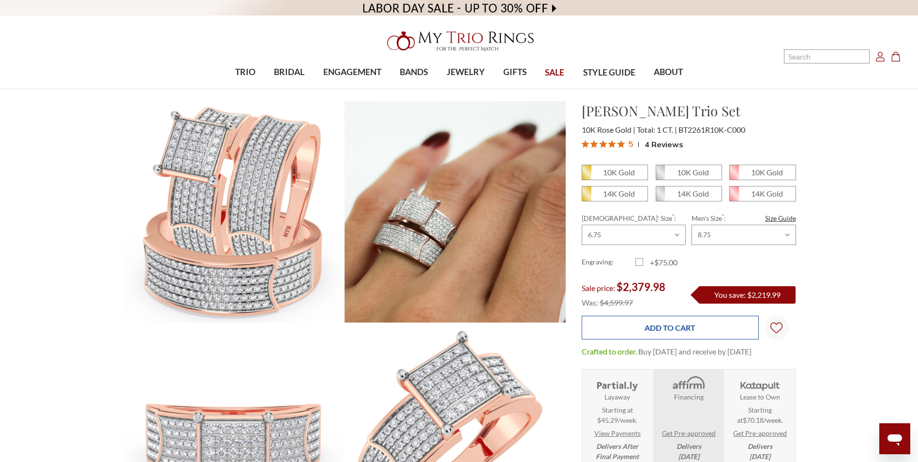
click at [650, 330] on input "Add to Cart" at bounding box center [670, 328] width 177 height 24
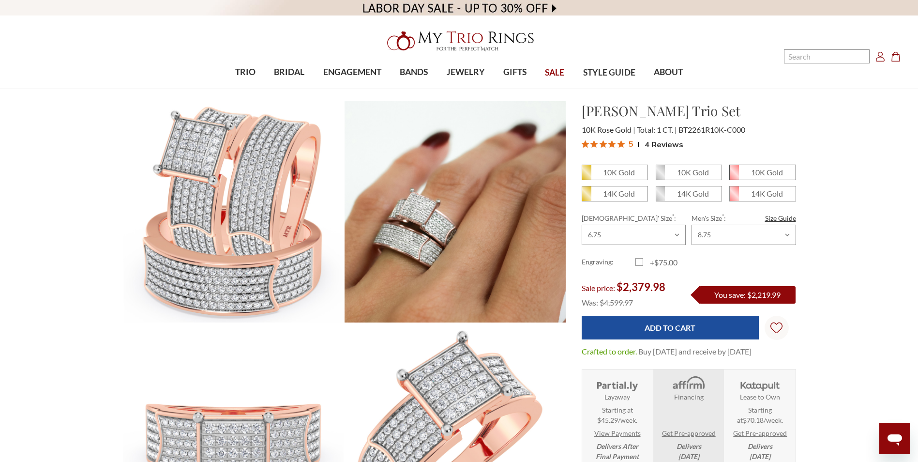
click at [733, 172] on icon at bounding box center [734, 172] width 9 height 15
click at [733, 176] on input "10K Gold" at bounding box center [733, 176] width 0 height 0
radio input "true"
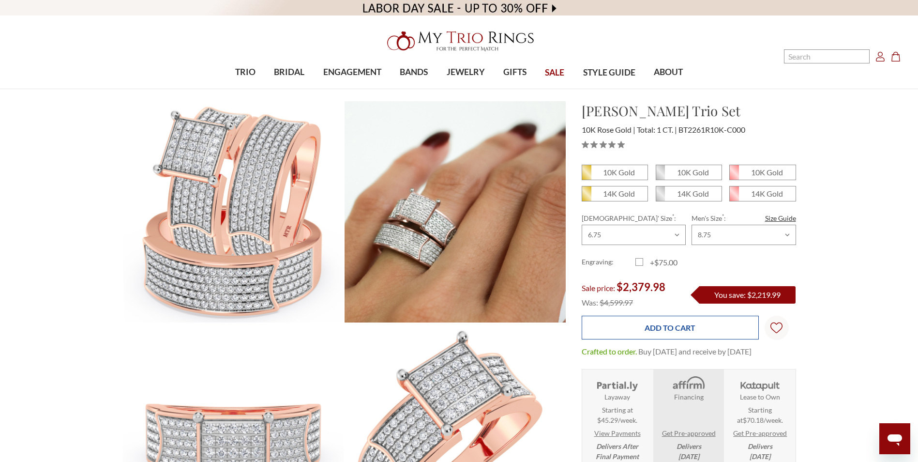
click at [656, 328] on input "Add to Cart" at bounding box center [670, 328] width 177 height 24
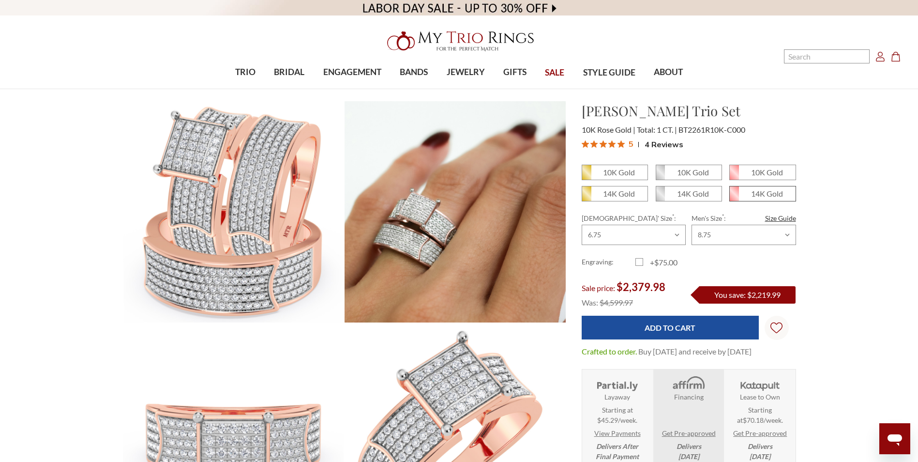
click at [733, 198] on icon at bounding box center [734, 193] width 9 height 15
click at [733, 198] on input "14K Gold" at bounding box center [733, 197] width 0 height 0
radio input "true"
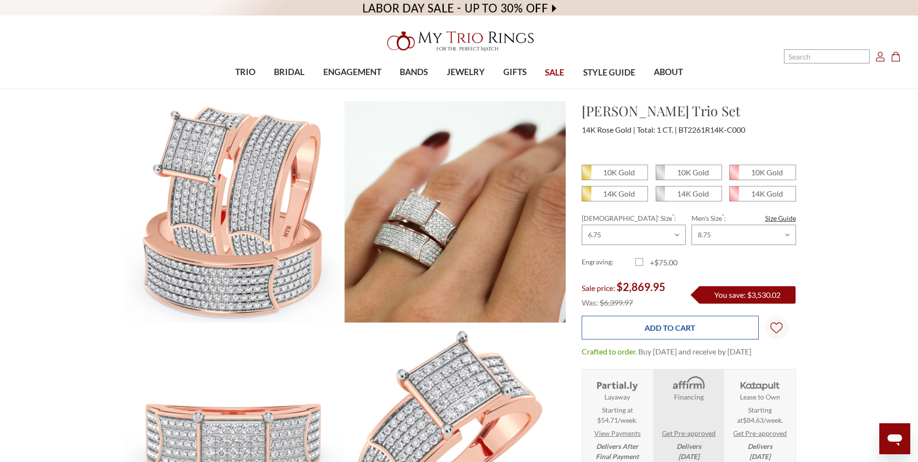
click at [637, 325] on input "Add to Cart" at bounding box center [670, 328] width 177 height 24
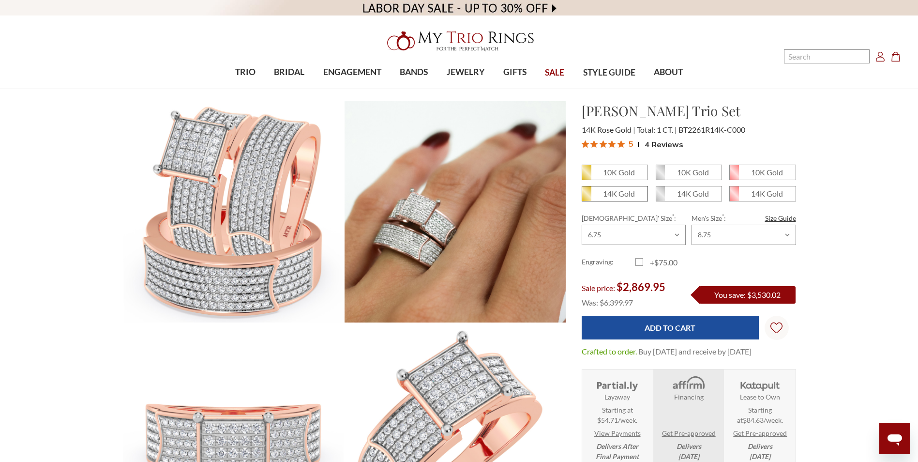
click at [586, 193] on icon at bounding box center [586, 193] width 9 height 15
click at [586, 197] on input "14K Gold" at bounding box center [586, 197] width 0 height 0
radio input "true"
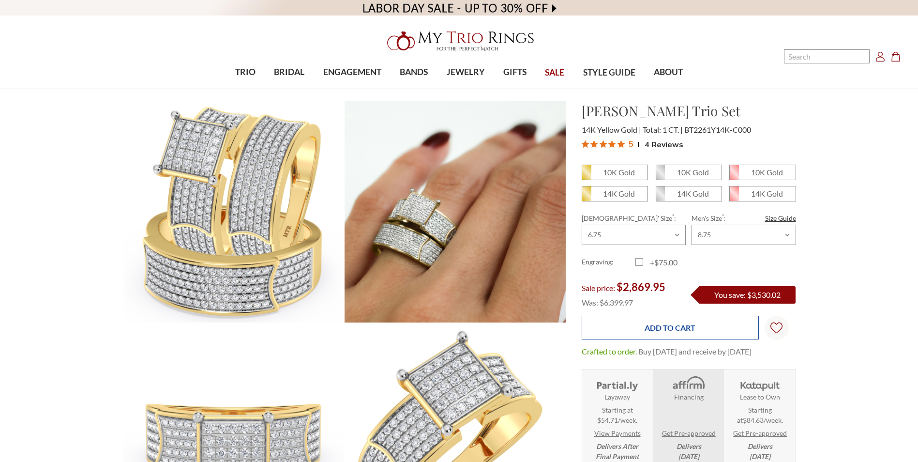
click at [653, 331] on input "Add to Cart" at bounding box center [670, 328] width 177 height 24
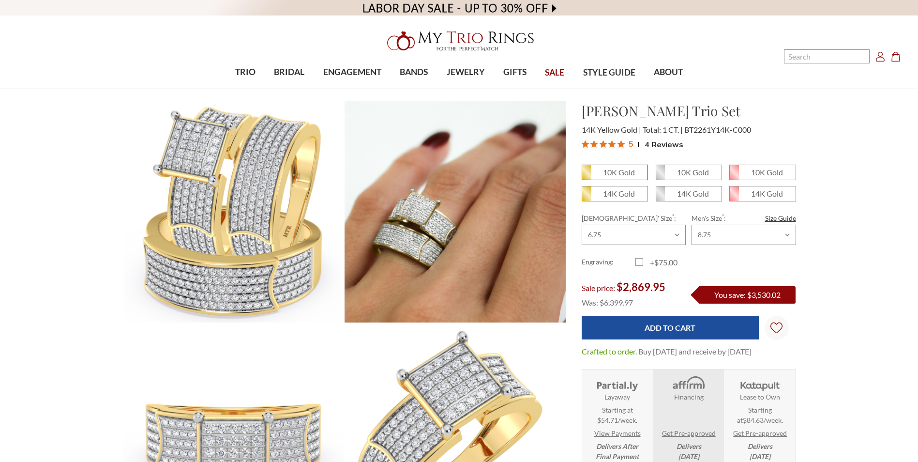
click at [586, 169] on icon at bounding box center [586, 172] width 9 height 15
click at [586, 176] on input "10K Gold" at bounding box center [586, 176] width 0 height 0
radio input "true"
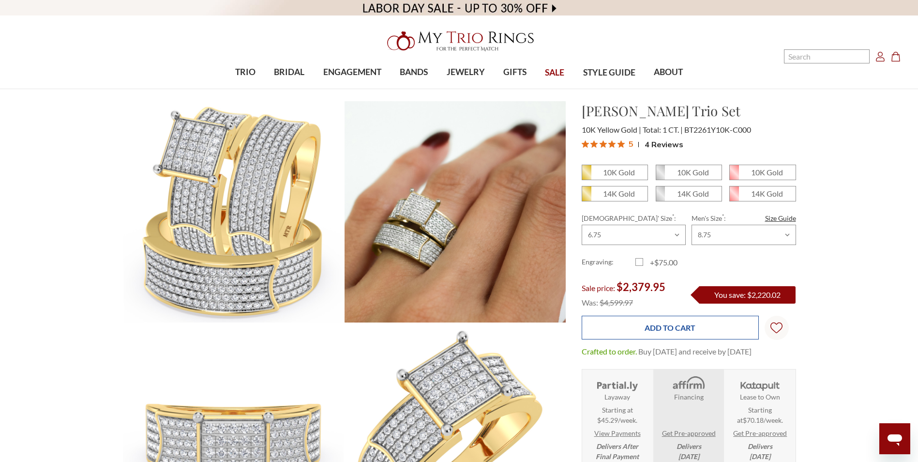
click at [645, 326] on input "Add to Cart" at bounding box center [670, 328] width 177 height 24
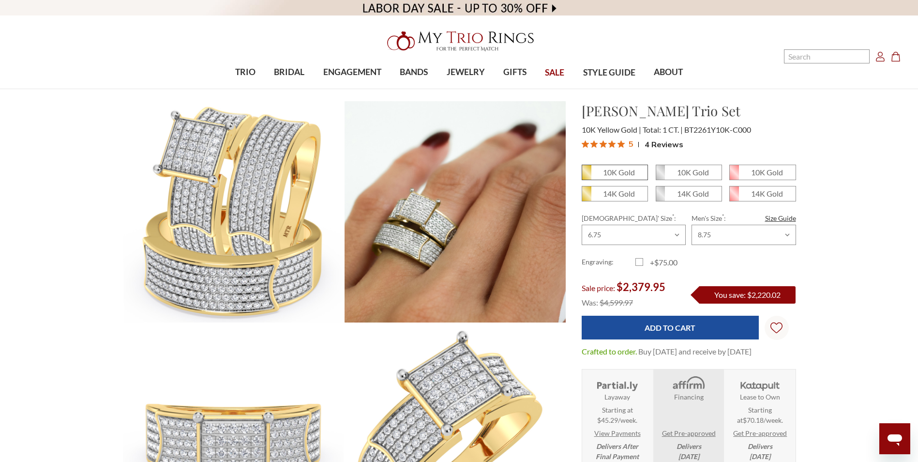
click at [586, 171] on icon at bounding box center [586, 172] width 9 height 15
click at [586, 176] on input "10K Gold" at bounding box center [586, 176] width 0 height 0
radio input "true"
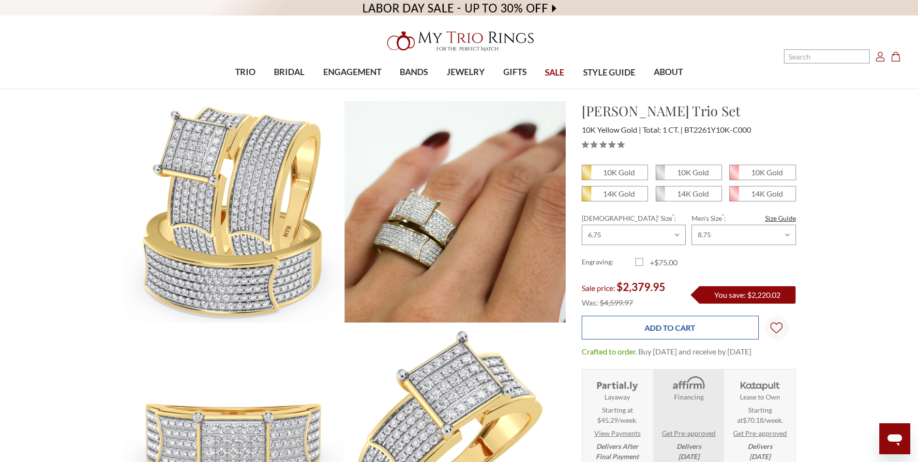
click at [625, 320] on input "Add to Cart" at bounding box center [670, 328] width 177 height 24
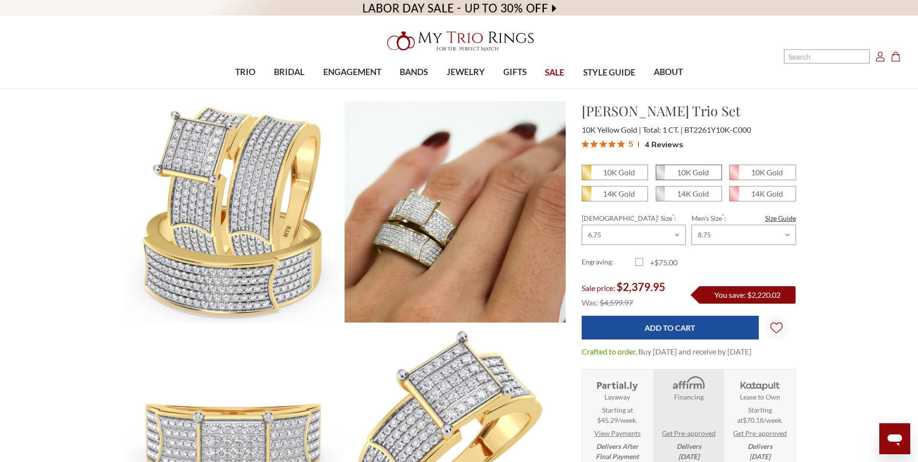
click at [682, 175] on em "10K Gold" at bounding box center [693, 172] width 32 height 9
click at [660, 176] on input "10K Gold" at bounding box center [660, 176] width 0 height 0
radio input "true"
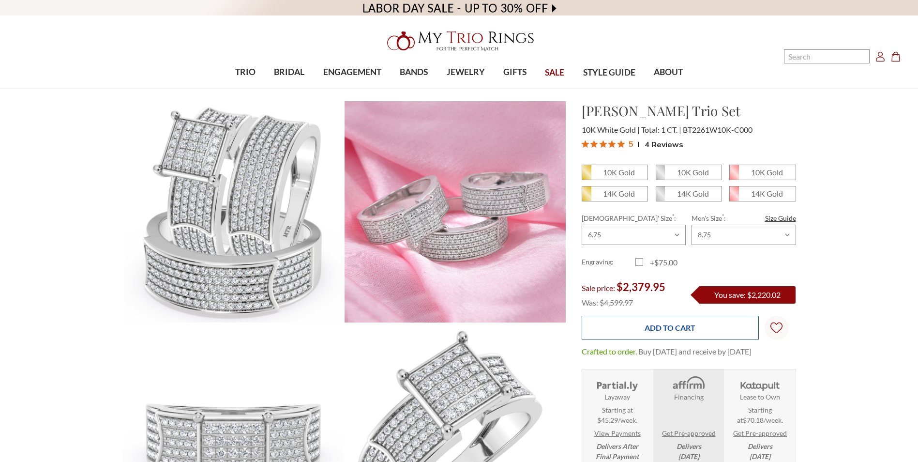
click at [668, 329] on input "Add to Cart" at bounding box center [670, 328] width 177 height 24
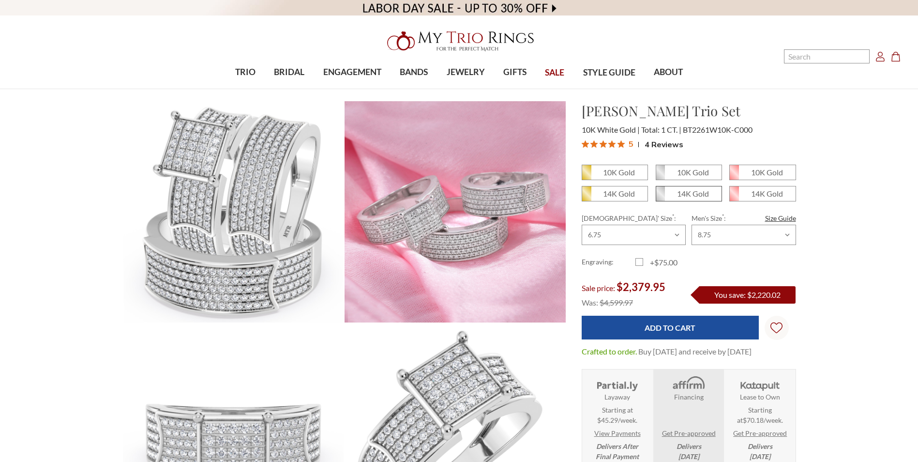
click at [697, 195] on em "14K Gold" at bounding box center [693, 193] width 32 height 9
click at [660, 197] on input "14K Gold" at bounding box center [660, 197] width 0 height 0
radio input "true"
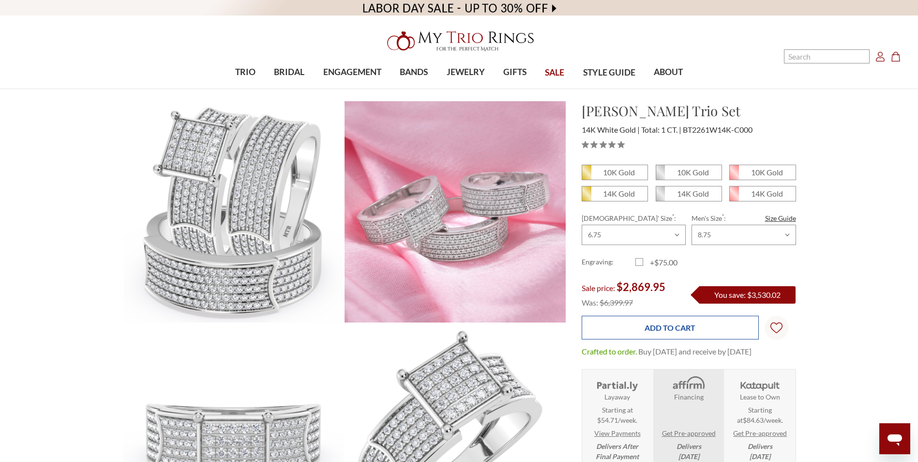
click at [668, 328] on input "Add to Cart" at bounding box center [670, 328] width 177 height 24
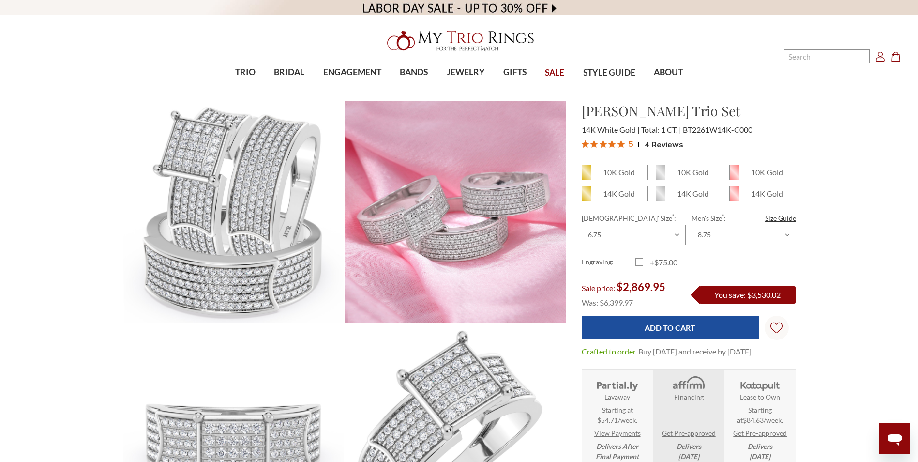
click at [724, 300] on div "You save: $3,530.02" at bounding box center [748, 294] width 96 height 17
click at [641, 263] on label "+$75.00" at bounding box center [663, 263] width 54 height 12
click at [640, 264] on input "+$75.00" at bounding box center [640, 264] width 0 height 0
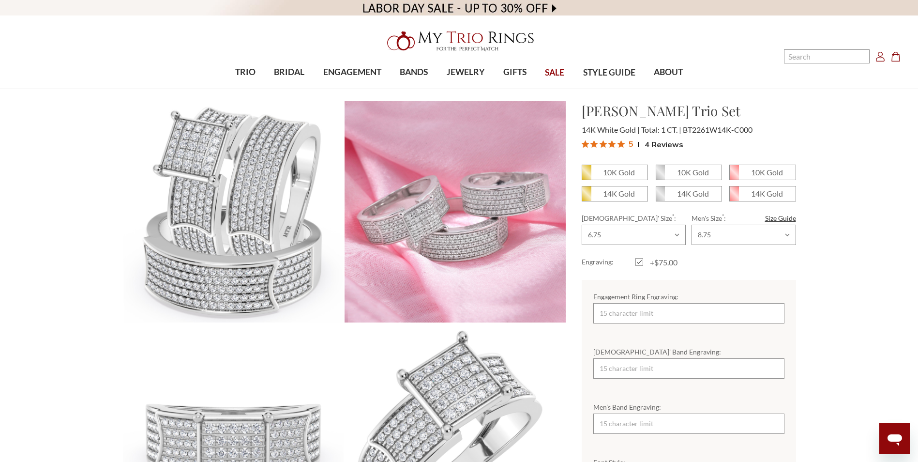
click at [641, 263] on label "+$75.00" at bounding box center [663, 263] width 54 height 12
click at [640, 264] on input "+$75.00" at bounding box center [640, 264] width 0 height 0
checkbox input "false"
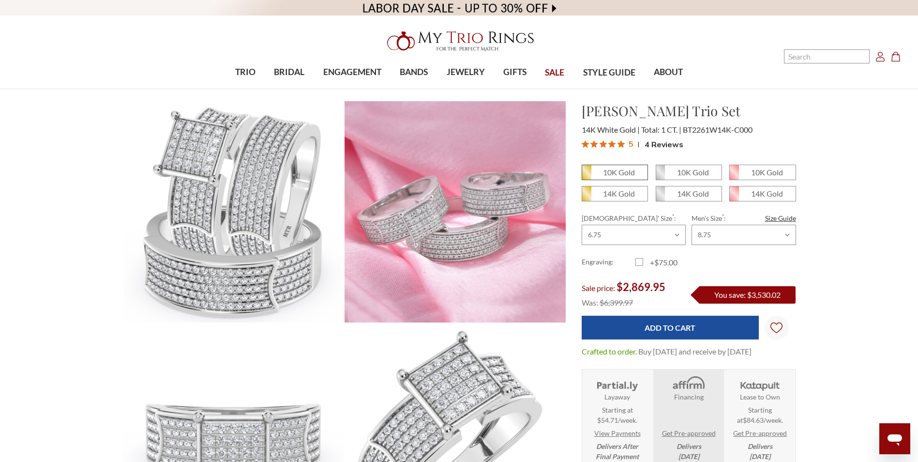
click at [588, 172] on icon at bounding box center [586, 172] width 9 height 15
click at [586, 176] on input "10K Gold" at bounding box center [586, 176] width 0 height 0
radio input "true"
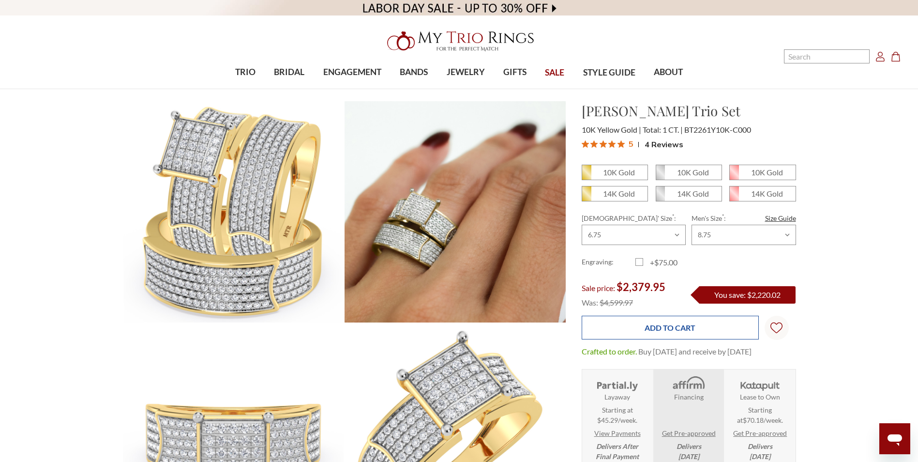
click at [708, 328] on input "Add to Cart" at bounding box center [670, 328] width 177 height 24
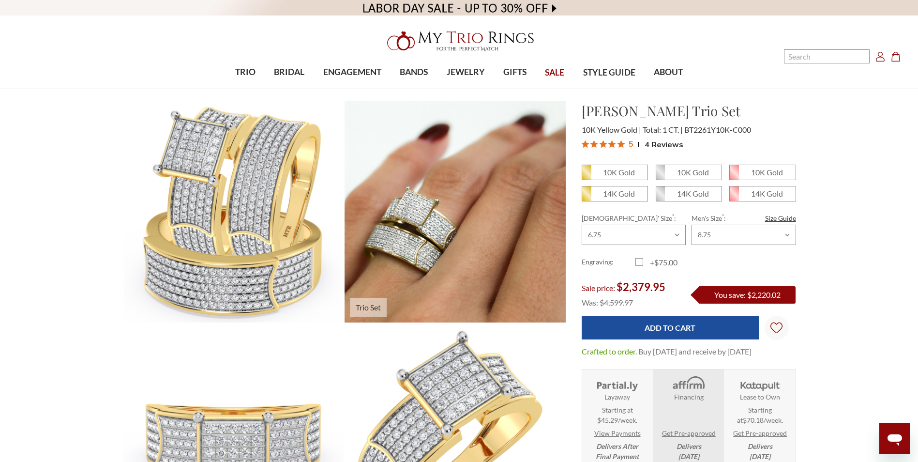
click at [535, 192] on img at bounding box center [455, 212] width 243 height 244
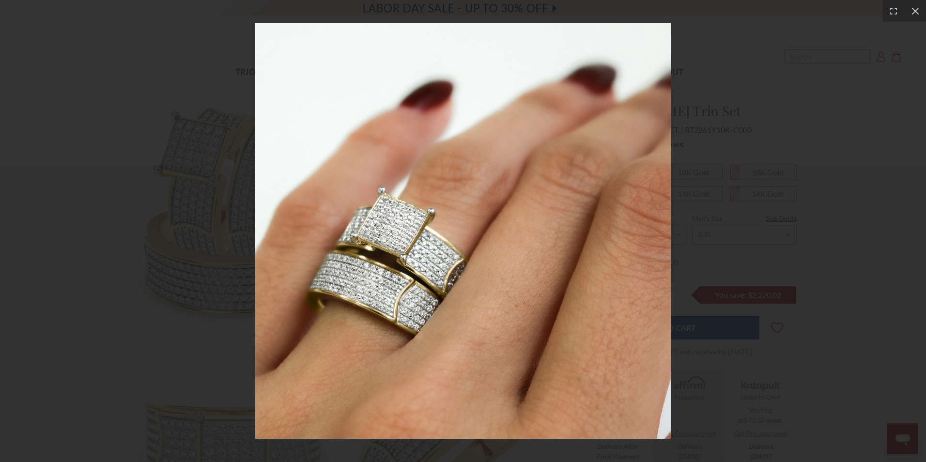
click at [404, 251] on img at bounding box center [462, 231] width 415 height 416
click at [23, 87] on div at bounding box center [463, 231] width 926 height 462
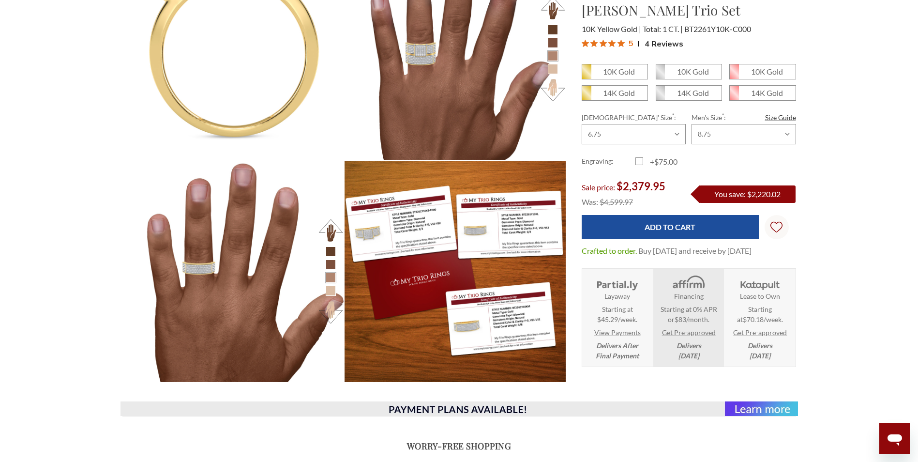
scroll to position [1259, 0]
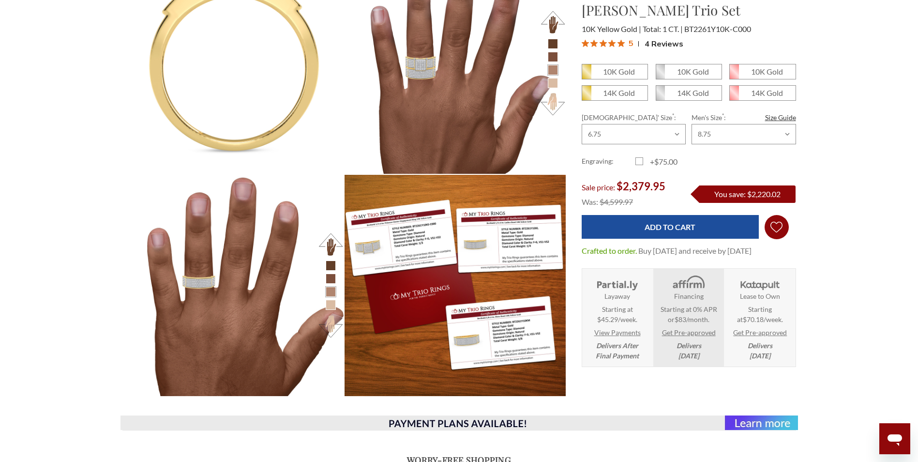
click at [773, 227] on icon "Wish Lists Wish Lists" at bounding box center [777, 227] width 12 height 73
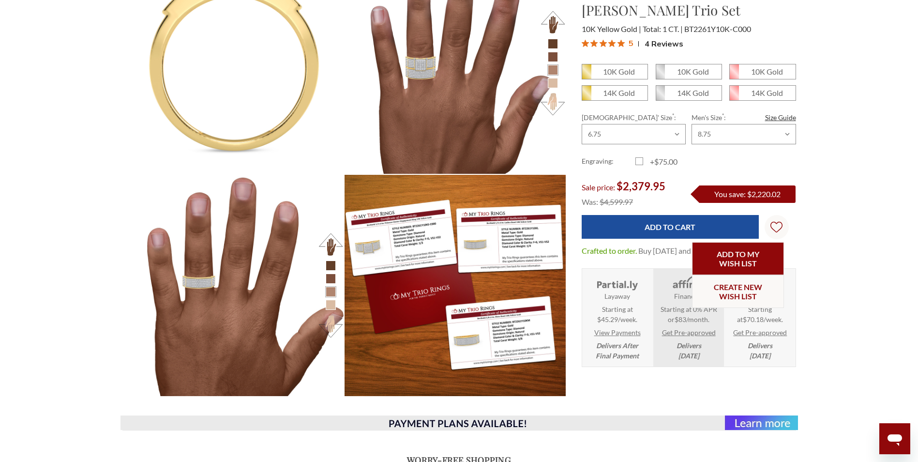
click at [741, 259] on link "Add to My Wish List" at bounding box center [738, 258] width 92 height 33
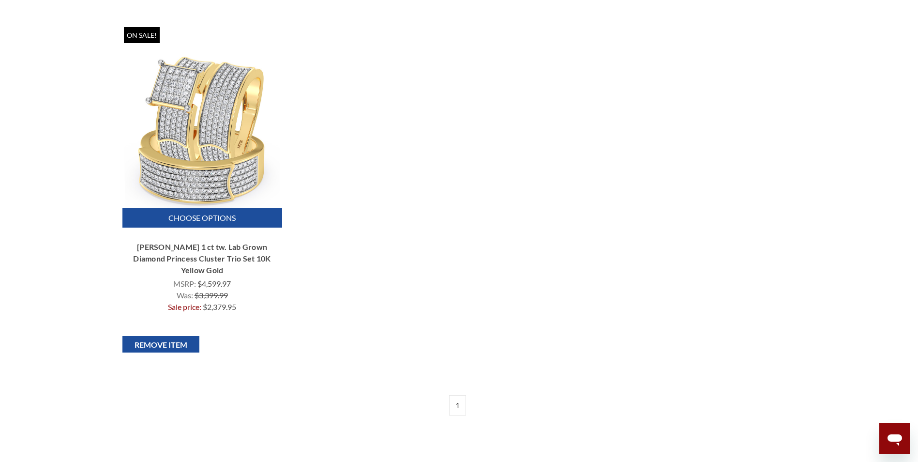
scroll to position [48, 0]
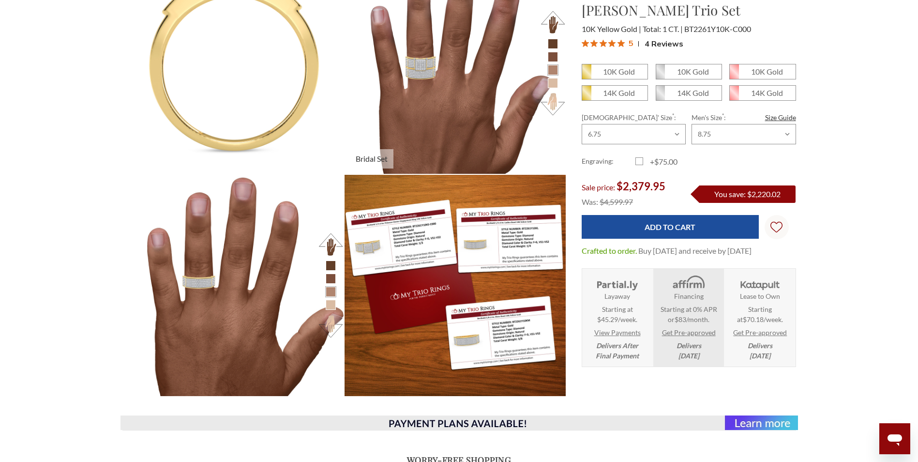
scroll to position [1162, 0]
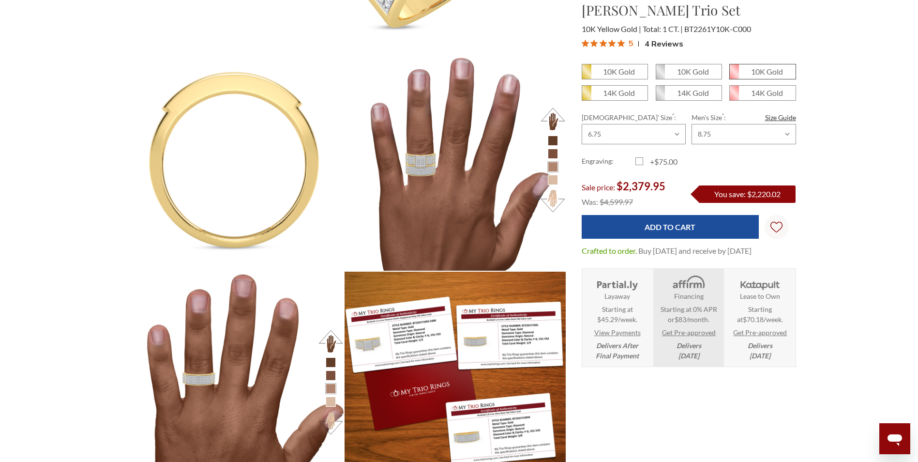
click at [736, 71] on icon at bounding box center [734, 71] width 9 height 15
click at [734, 75] on input "10K Gold" at bounding box center [733, 75] width 0 height 0
radio input "true"
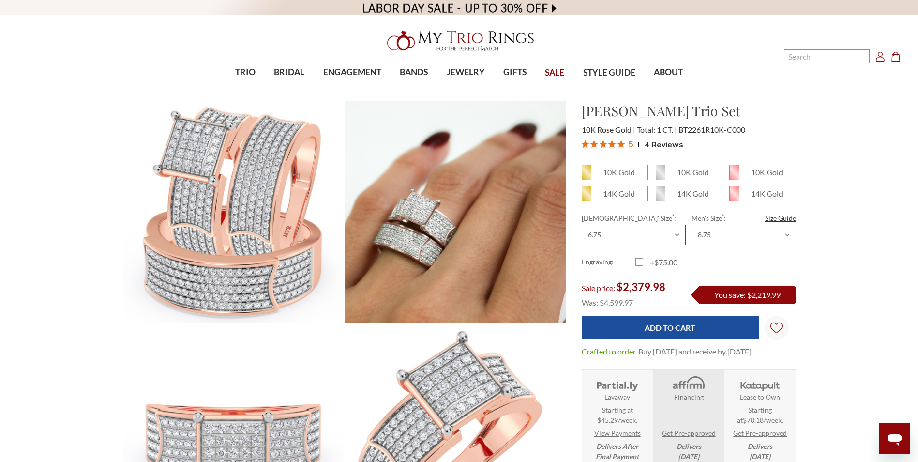
click at [674, 234] on select "Choose Size 3.00 3.25 3.50 3.75 4.00 4.25 4.50 4.75 5.00 5.25 5.50 5.75 6.00 6.…" at bounding box center [634, 235] width 104 height 20
click at [582, 225] on select "Choose Size 3.00 3.25 3.50 3.75 4.00 4.25 4.50 4.75 5.00 5.25 5.50 5.75 6.00 6.…" at bounding box center [634, 235] width 104 height 20
click at [787, 235] on select "Choose Size 6.00 6.25 6.50 6.75 7.00 7.25 7.50 7.75 8.00 8.25 8.50 8.75 9.00 9.…" at bounding box center [744, 235] width 104 height 20
click at [692, 225] on select "Choose Size 6.00 6.25 6.50 6.75 7.00 7.25 7.50 7.75 8.00 8.25 8.50 8.75 9.00 9.…" at bounding box center [744, 235] width 104 height 20
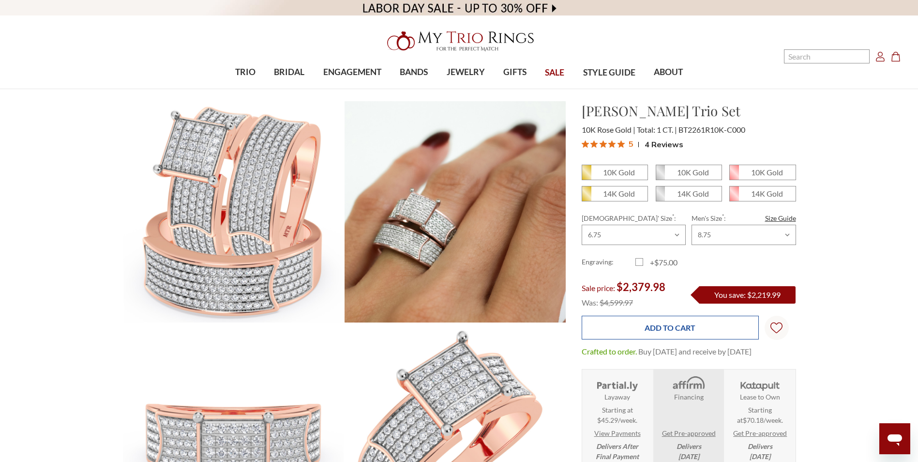
click at [676, 329] on input "Add to Cart" at bounding box center [670, 328] width 177 height 24
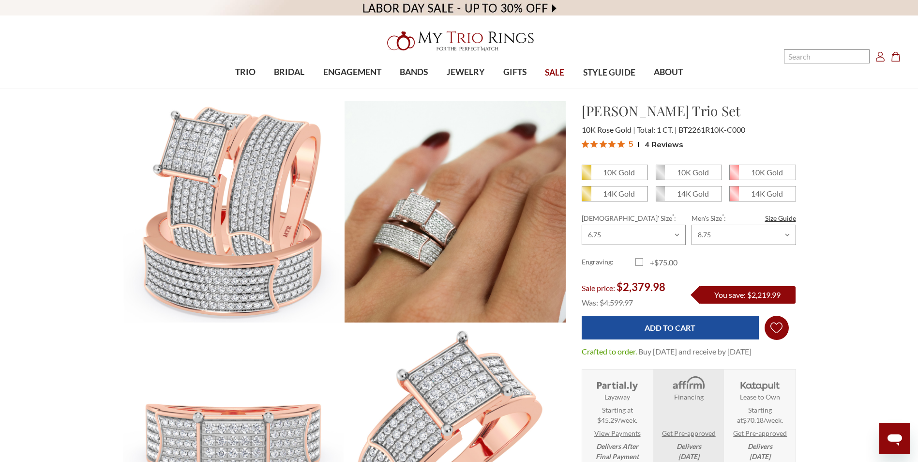
click at [776, 330] on icon "Wish Lists Wish Lists" at bounding box center [777, 327] width 12 height 73
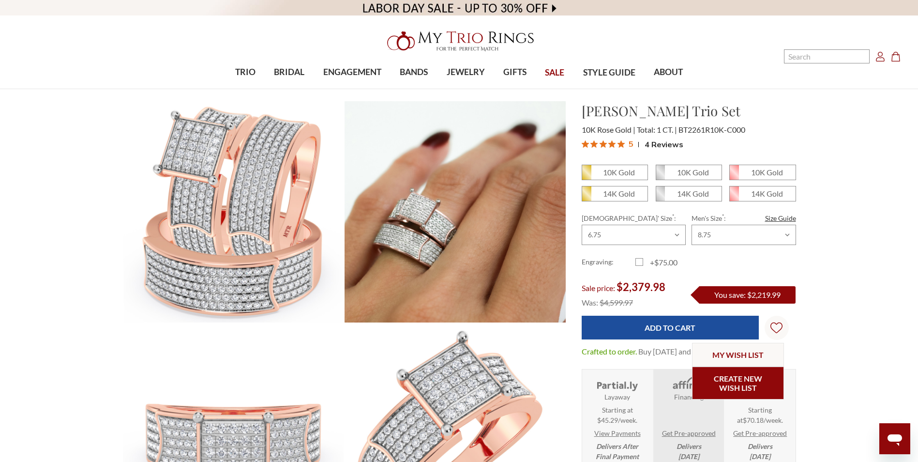
click at [715, 382] on link "Create New Wish List" at bounding box center [738, 382] width 92 height 33
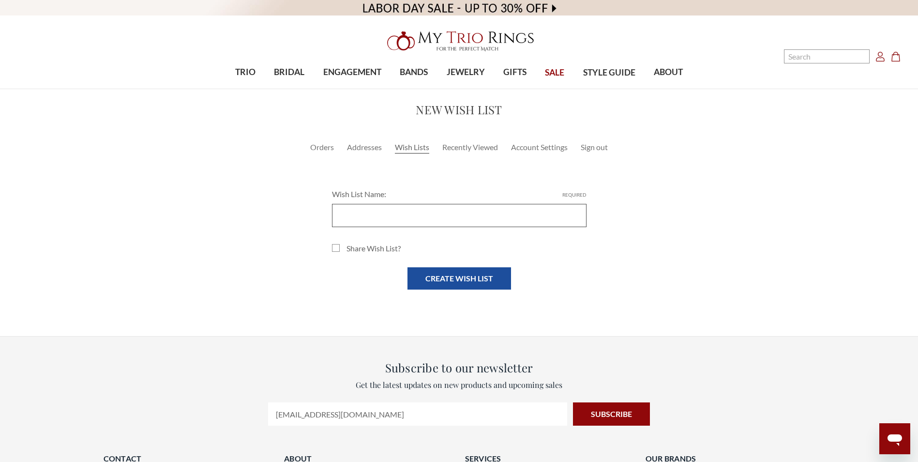
click at [368, 212] on input "Wish List Name: Required" at bounding box center [459, 215] width 255 height 23
type input "SHAY"
click at [437, 280] on input "Create Wish List" at bounding box center [460, 278] width 104 height 22
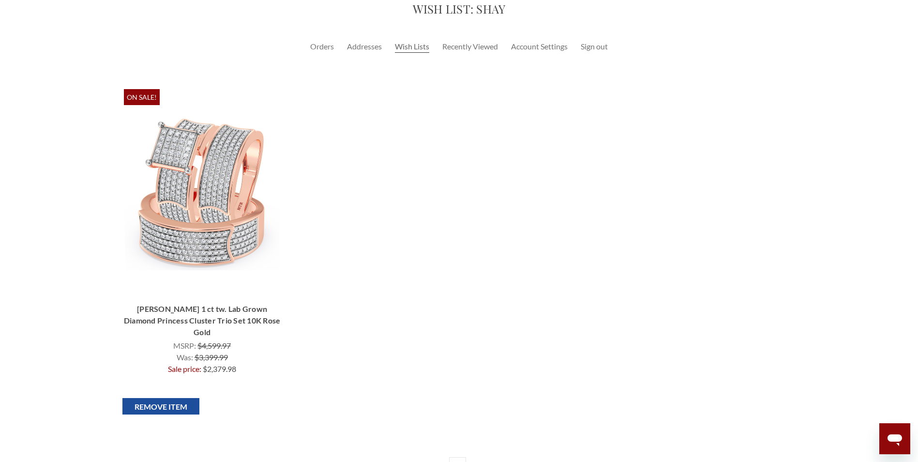
scroll to position [97, 0]
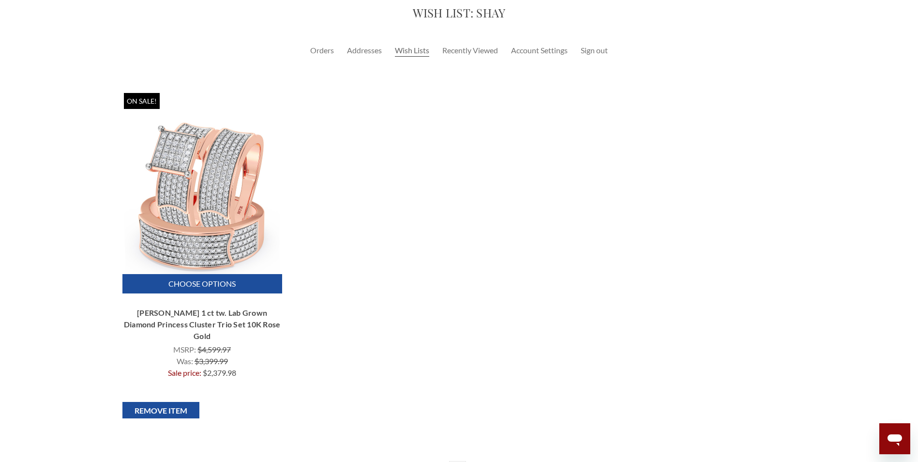
click at [217, 321] on link "[PERSON_NAME] 1 ct tw. Lab Grown Diamond Princess Cluster Trio Set 10K Rose Gold" at bounding box center [202, 324] width 160 height 35
click at [191, 280] on link "Choose Options" at bounding box center [202, 283] width 160 height 19
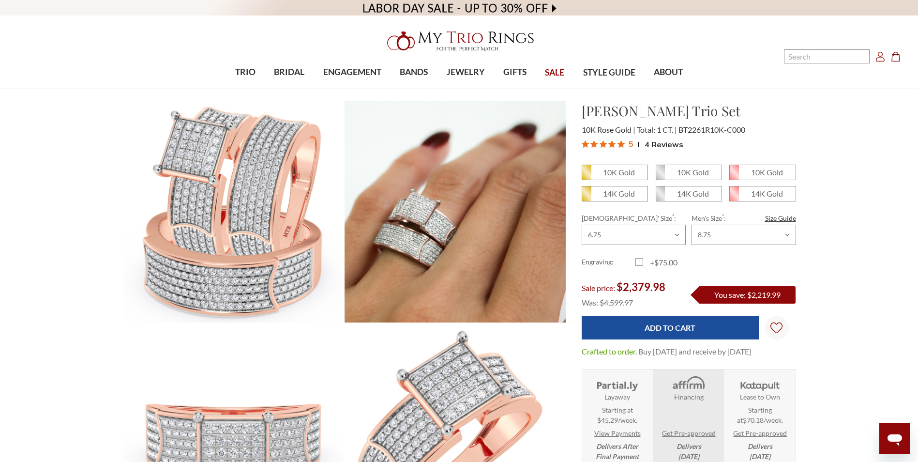
click at [881, 60] on icon "Account Account" at bounding box center [881, 57] width 10 height 10
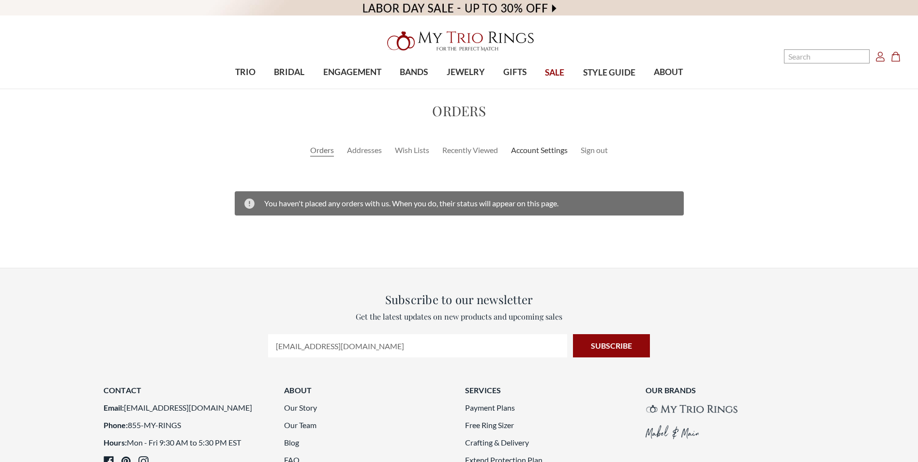
click at [547, 152] on link "Account Settings" at bounding box center [539, 150] width 57 height 12
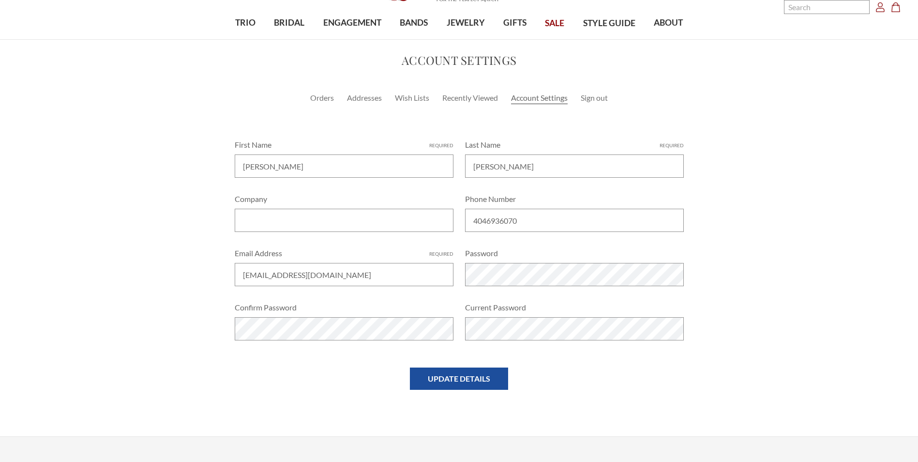
scroll to position [48, 0]
click at [361, 97] on link "Addresses" at bounding box center [364, 99] width 35 height 12
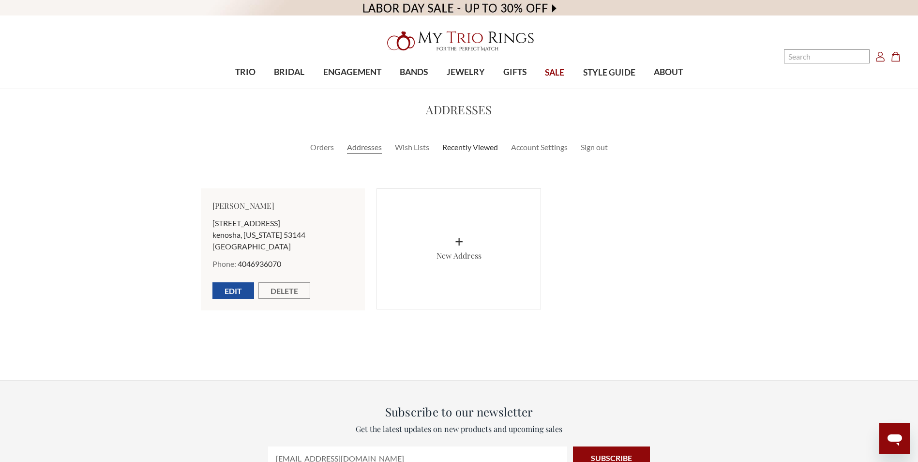
click at [471, 146] on link "Recently Viewed" at bounding box center [470, 147] width 56 height 12
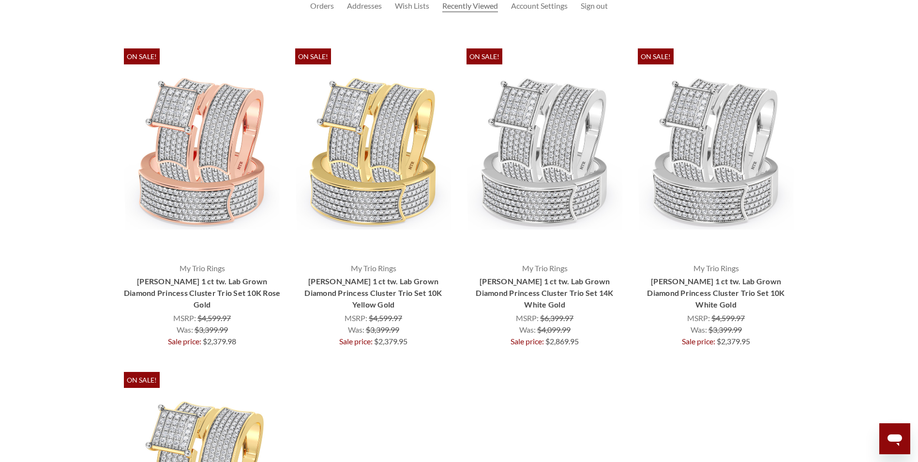
scroll to position [194, 0]
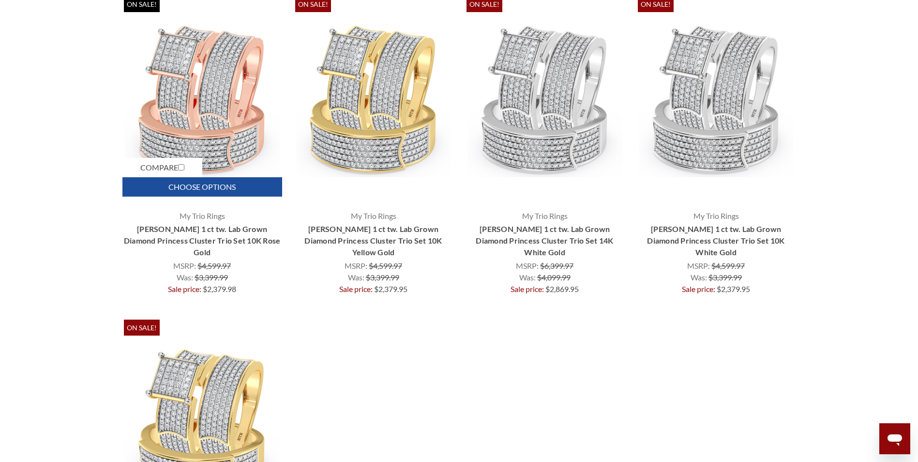
click at [185, 187] on link "Choose Options" at bounding box center [202, 186] width 160 height 19
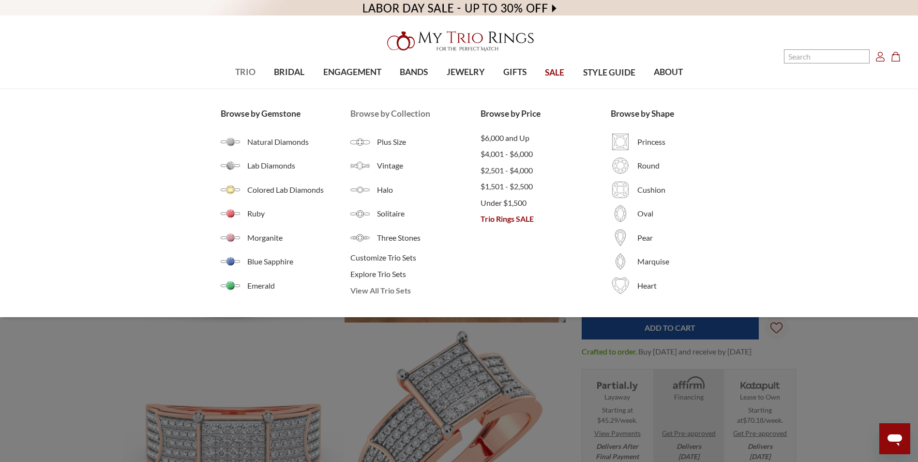
click at [383, 289] on span "View All Trio Sets" at bounding box center [416, 291] width 130 height 12
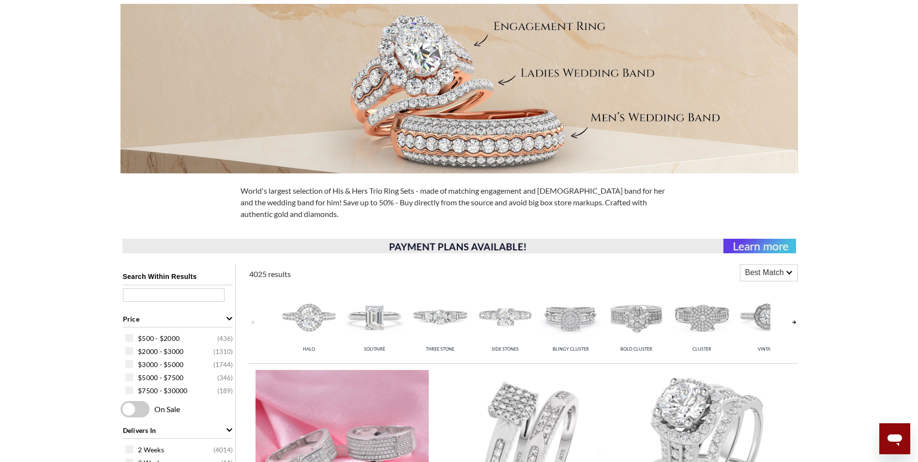
scroll to position [145, 0]
click at [355, 385] on img at bounding box center [343, 458] width 174 height 174
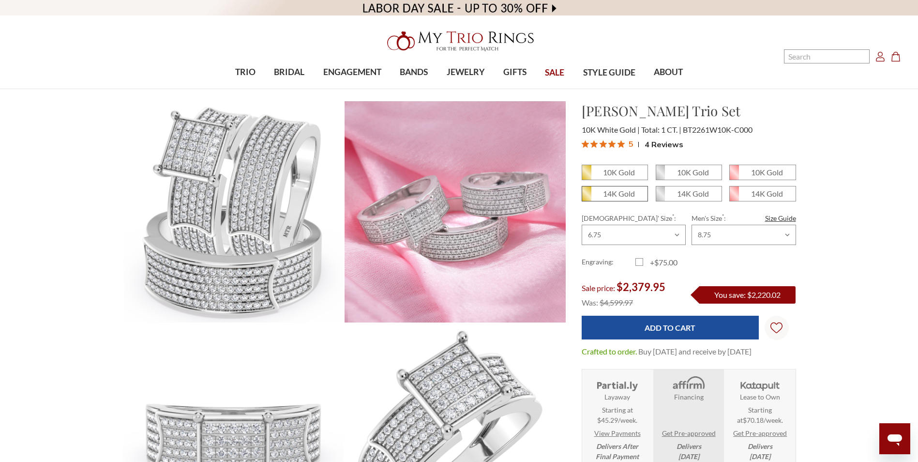
click at [592, 194] on span "14K Gold" at bounding box center [614, 193] width 65 height 15
click at [586, 197] on input "14K Gold" at bounding box center [586, 197] width 0 height 0
radio input "true"
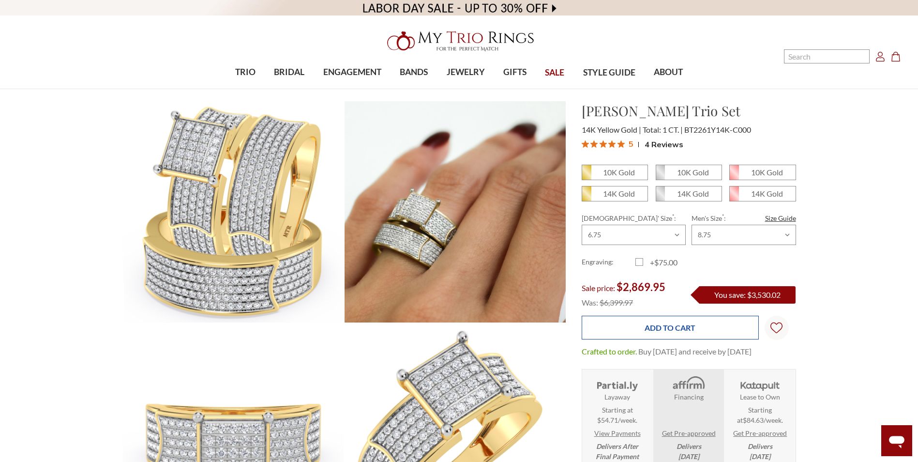
click at [634, 329] on input "Add to Cart" at bounding box center [670, 328] width 177 height 24
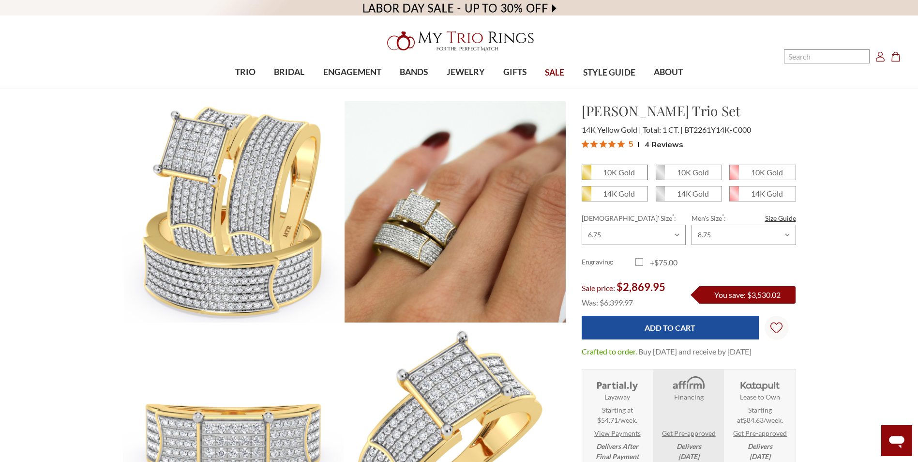
click at [593, 172] on span "10K Gold" at bounding box center [614, 172] width 65 height 15
click at [586, 176] on input "10K Gold" at bounding box center [586, 176] width 0 height 0
radio input "true"
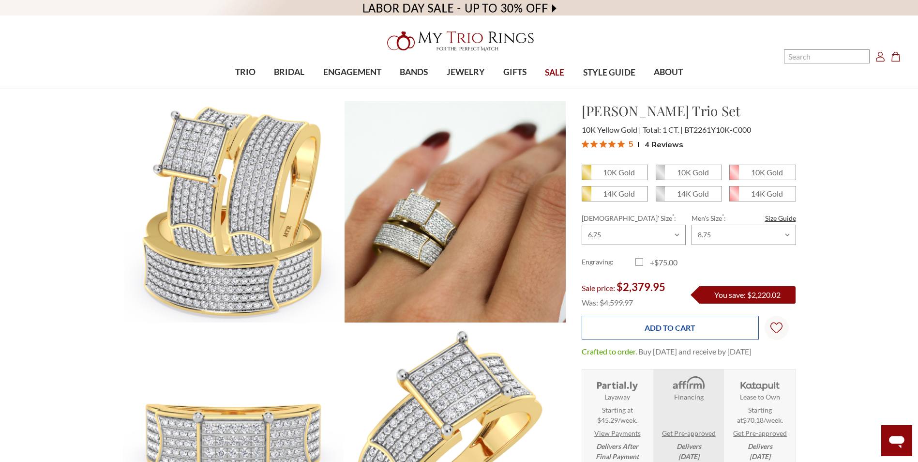
click at [678, 322] on input "Add to Cart" at bounding box center [670, 328] width 177 height 24
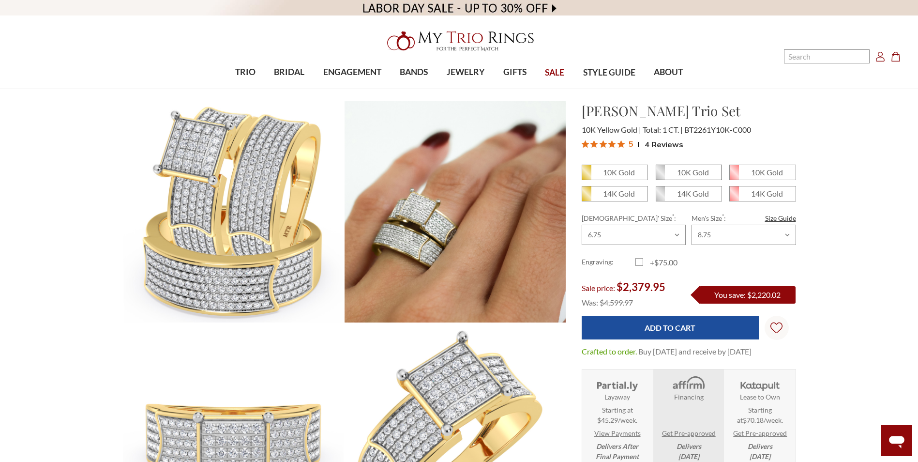
click at [692, 169] on em "10K Gold" at bounding box center [693, 172] width 32 height 9
click at [660, 176] on input "10K Gold" at bounding box center [660, 176] width 0 height 0
radio input "true"
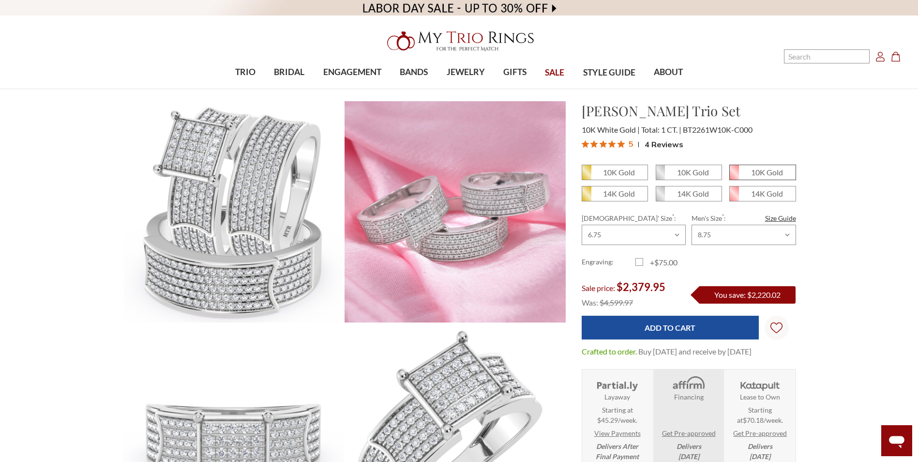
click at [748, 173] on span "10K Gold" at bounding box center [762, 172] width 65 height 15
click at [734, 176] on input "10K Gold" at bounding box center [733, 176] width 0 height 0
radio input "true"
